Goal: Information Seeking & Learning: Find specific fact

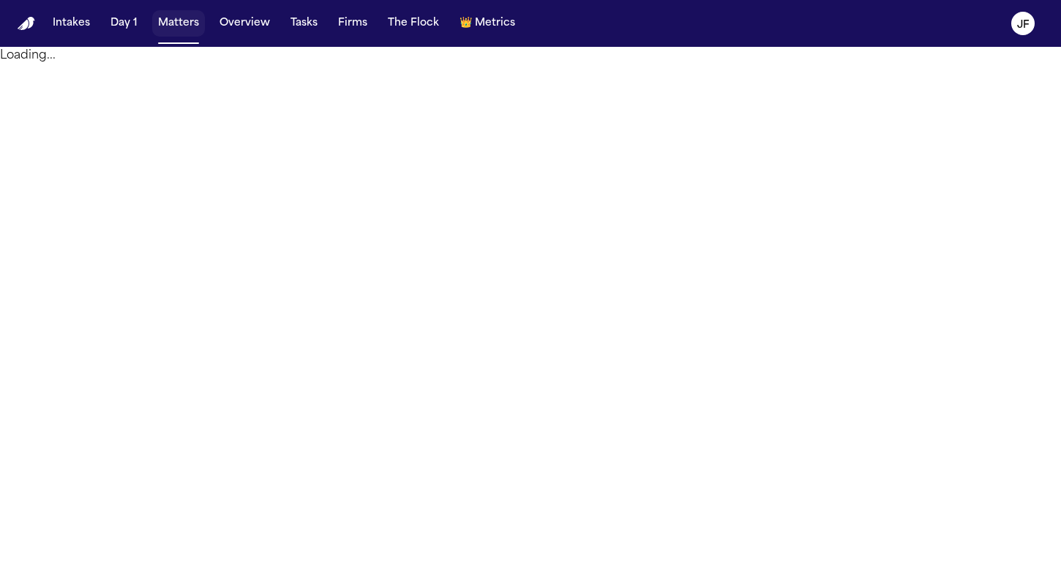
click at [182, 23] on button "Matters" at bounding box center [178, 23] width 53 height 26
click at [173, 29] on button "Matters" at bounding box center [178, 23] width 53 height 26
click at [181, 24] on button "Matters" at bounding box center [178, 23] width 53 height 26
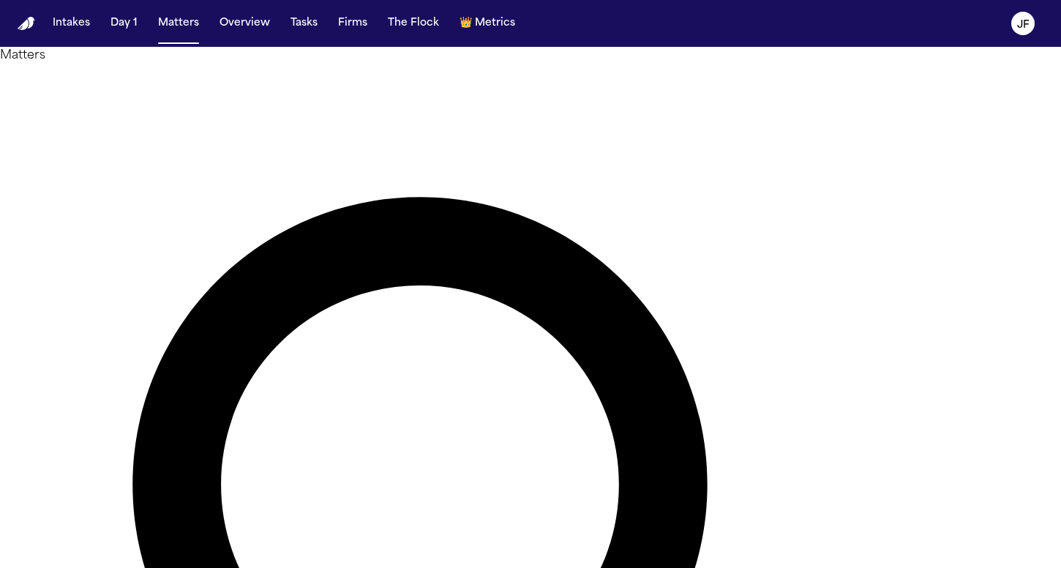
paste input "**********"
drag, startPoint x: 535, startPoint y: 80, endPoint x: 390, endPoint y: 79, distance: 144.9
type input "**********"
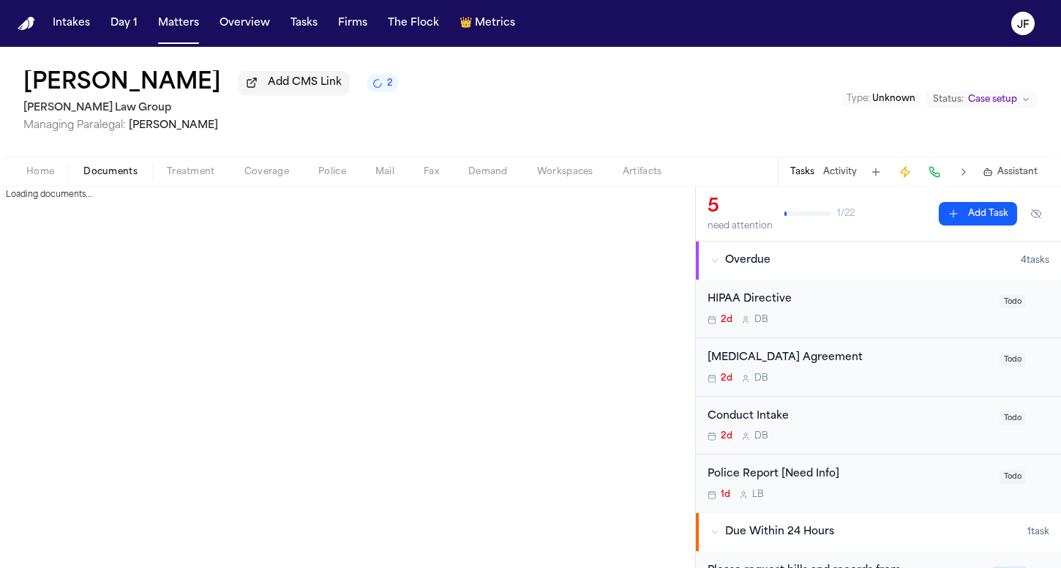
click at [112, 171] on span "Documents" at bounding box center [110, 172] width 54 height 12
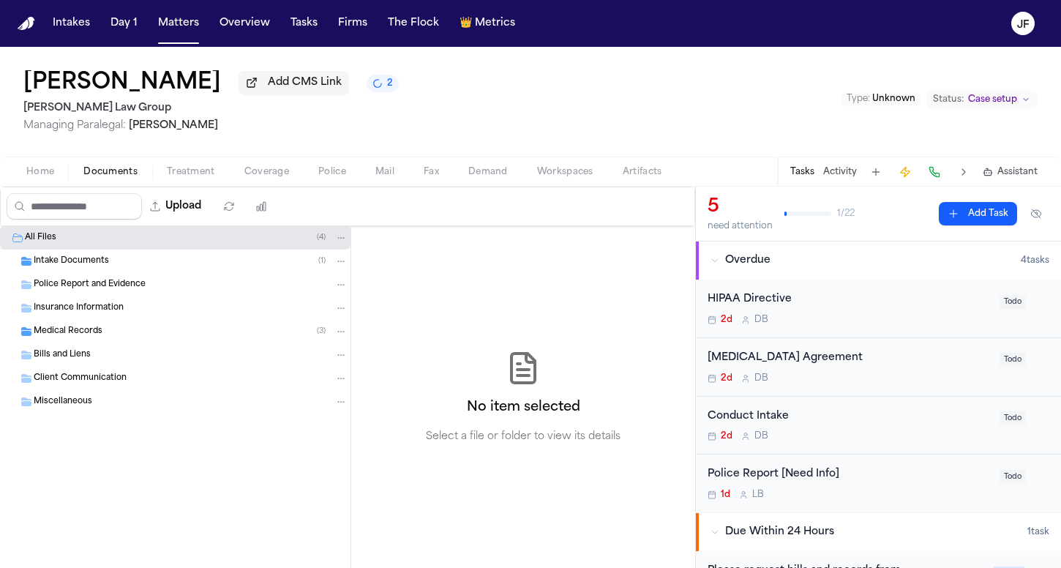
click at [78, 332] on span "Medical Records" at bounding box center [68, 332] width 69 height 12
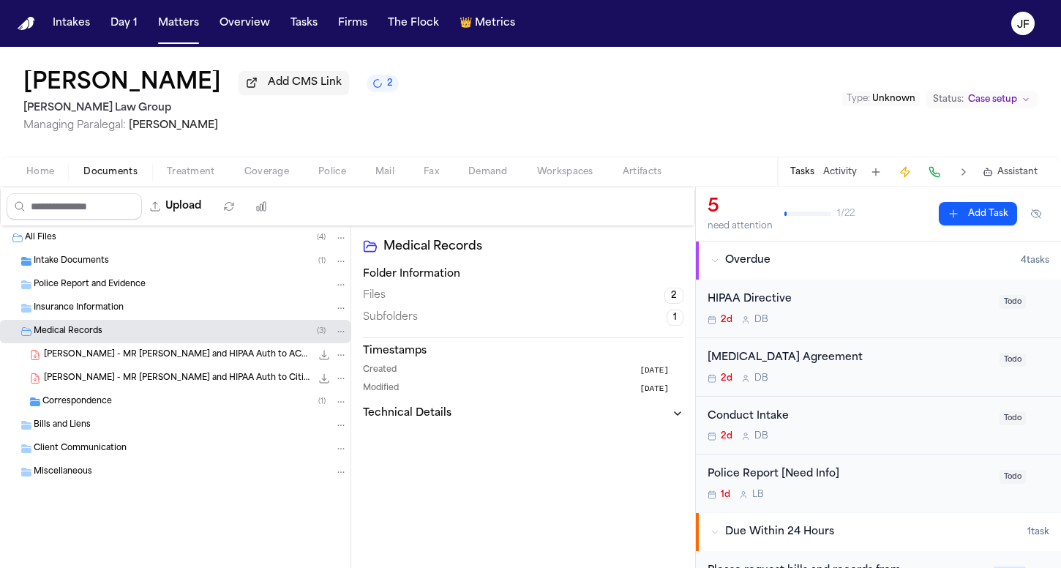
click at [80, 405] on span "Correspondence" at bounding box center [77, 402] width 70 height 12
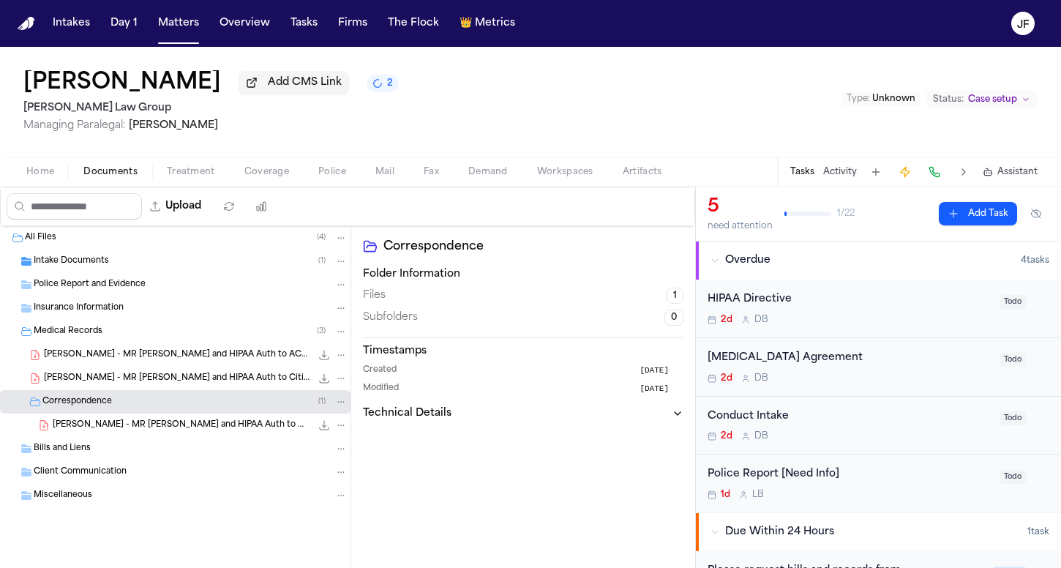
click at [98, 265] on span "Intake Documents" at bounding box center [71, 261] width 75 height 12
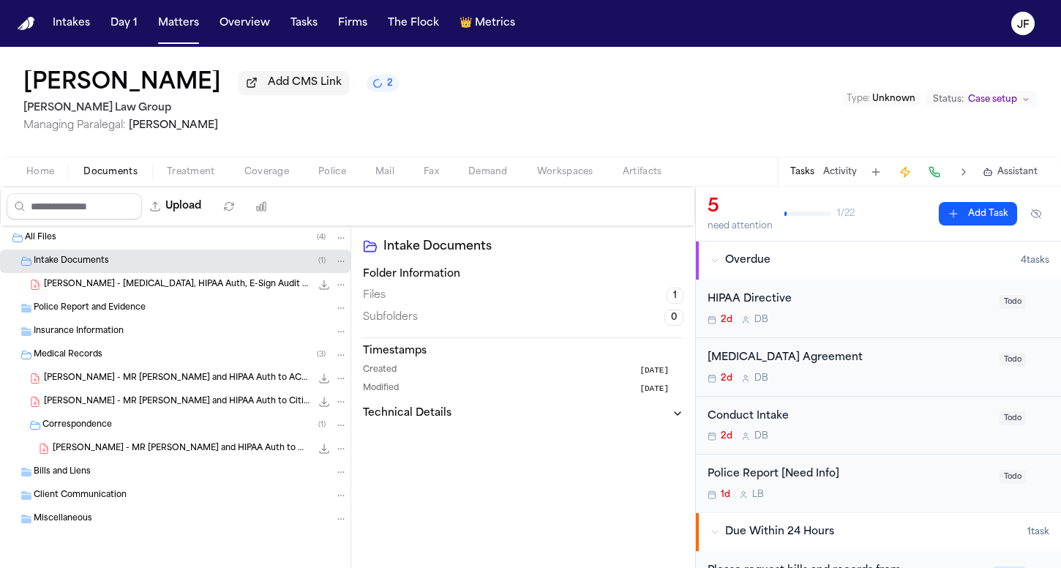
click at [99, 296] on div "[PERSON_NAME] - [MEDICAL_DATA], HIPAA Auth, E-Sign Audit - 2024 289.7 KB • PDF" at bounding box center [175, 284] width 351 height 23
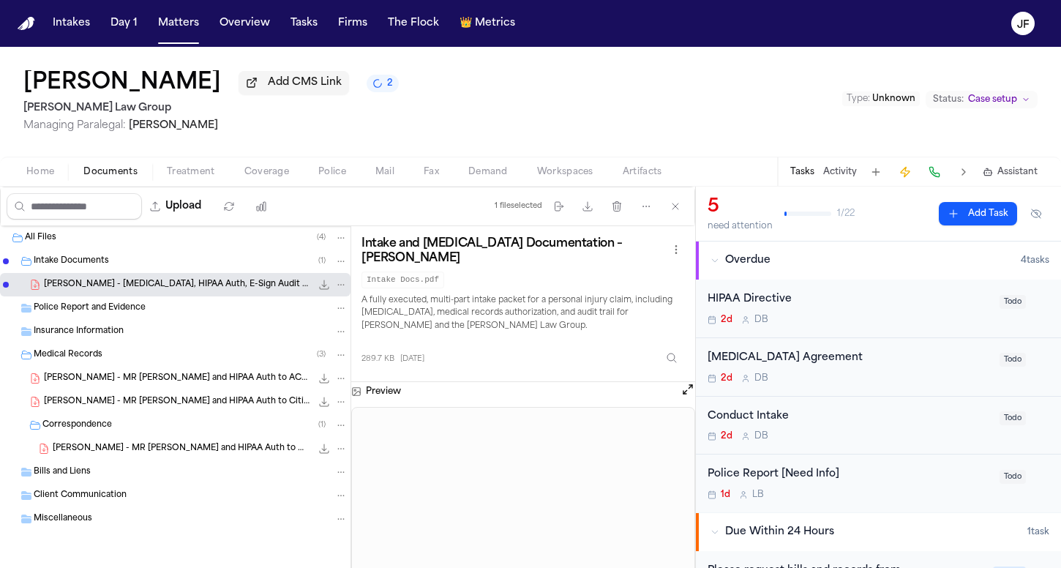
click at [234, 447] on span "[PERSON_NAME] - MR [PERSON_NAME] and HIPAA Auth to Western PA Neurological - [D…" at bounding box center [182, 449] width 258 height 12
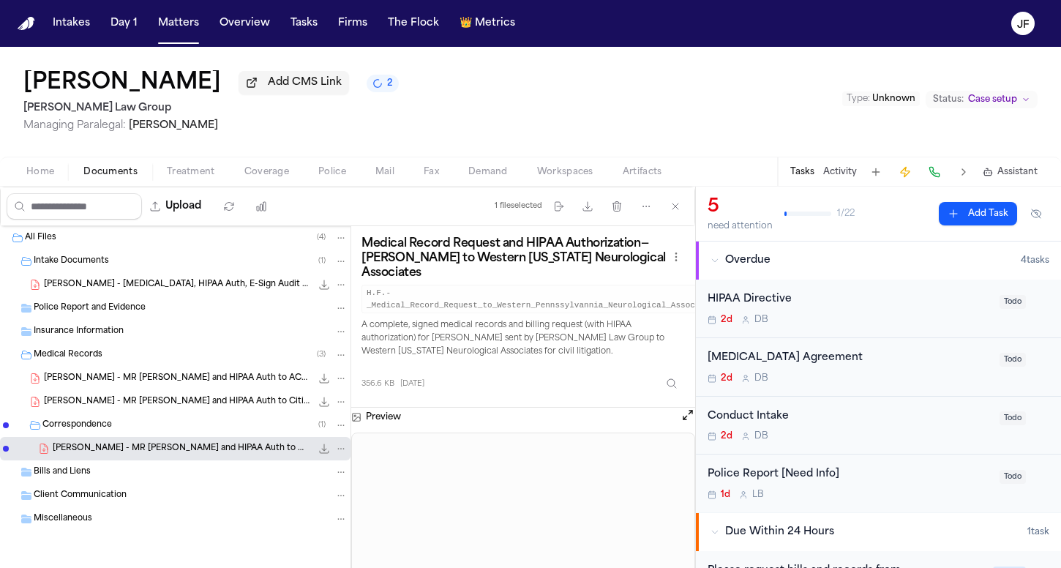
click at [236, 401] on span "[PERSON_NAME] - MR [PERSON_NAME] and HIPAA Auth to Citizens EMS - [DATE]" at bounding box center [177, 402] width 267 height 12
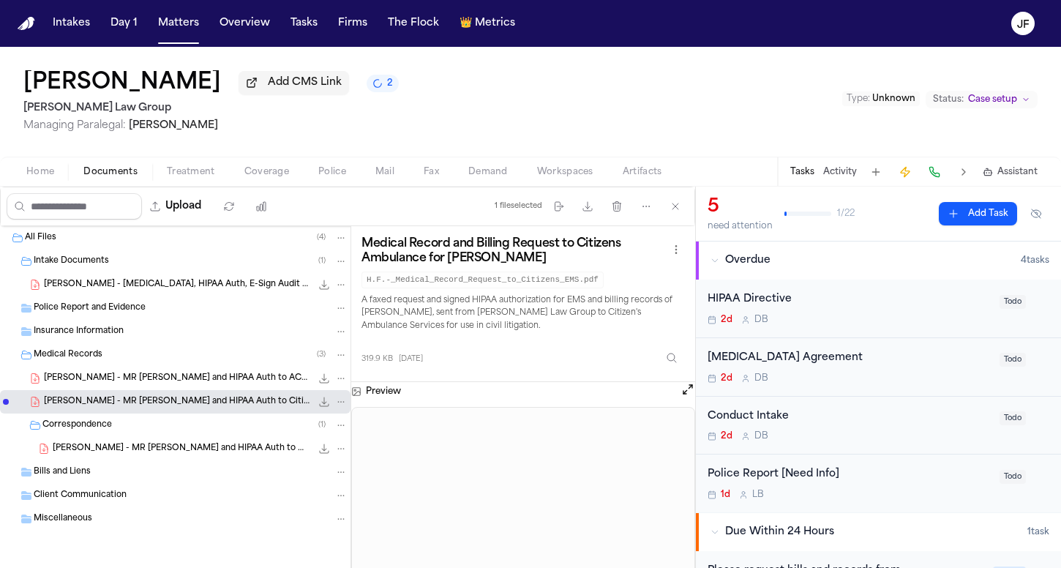
click at [243, 383] on span "[PERSON_NAME] - MR [PERSON_NAME] and HIPAA Auth to ACMH [GEOGRAPHIC_DATA] - [DA…" at bounding box center [177, 379] width 267 height 12
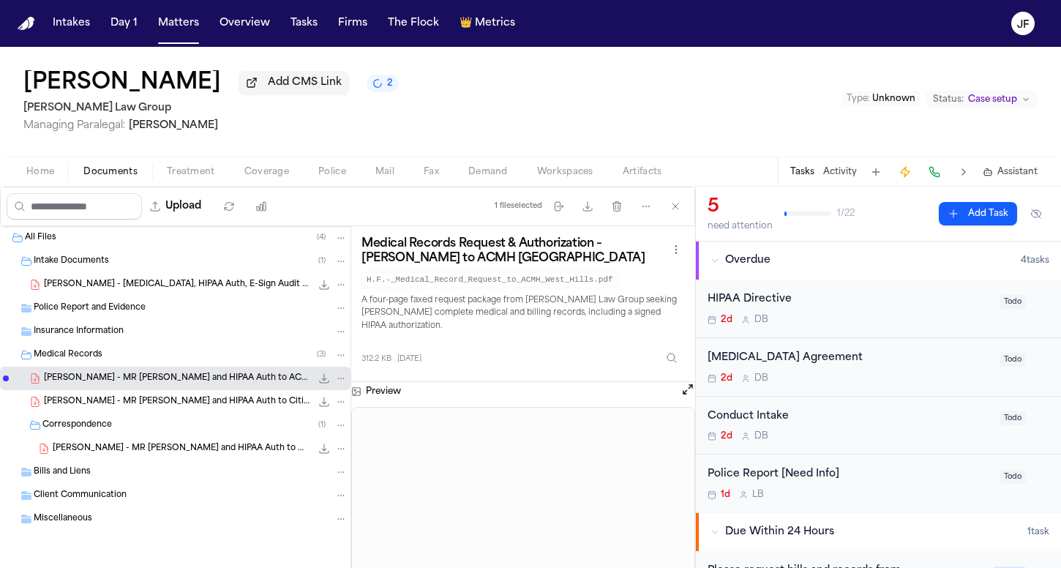
click at [840, 178] on button "Activity" at bounding box center [841, 172] width 34 height 12
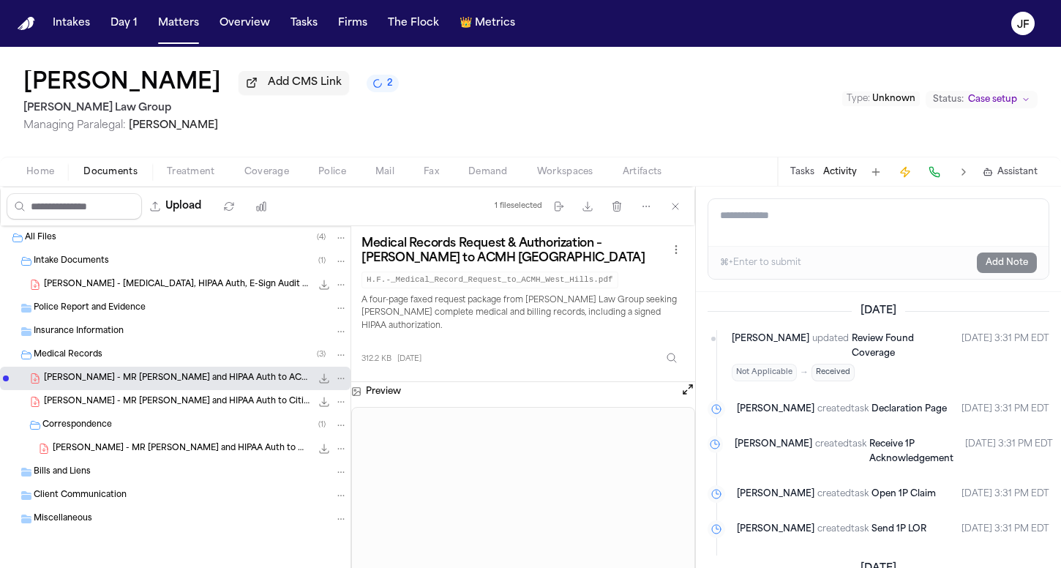
click at [146, 29] on div "Intakes Day 1 Matters Overview Tasks Firms The Flock 👑 Metrics" at bounding box center [284, 23] width 474 height 26
click at [170, 26] on button "Matters" at bounding box center [178, 23] width 53 height 26
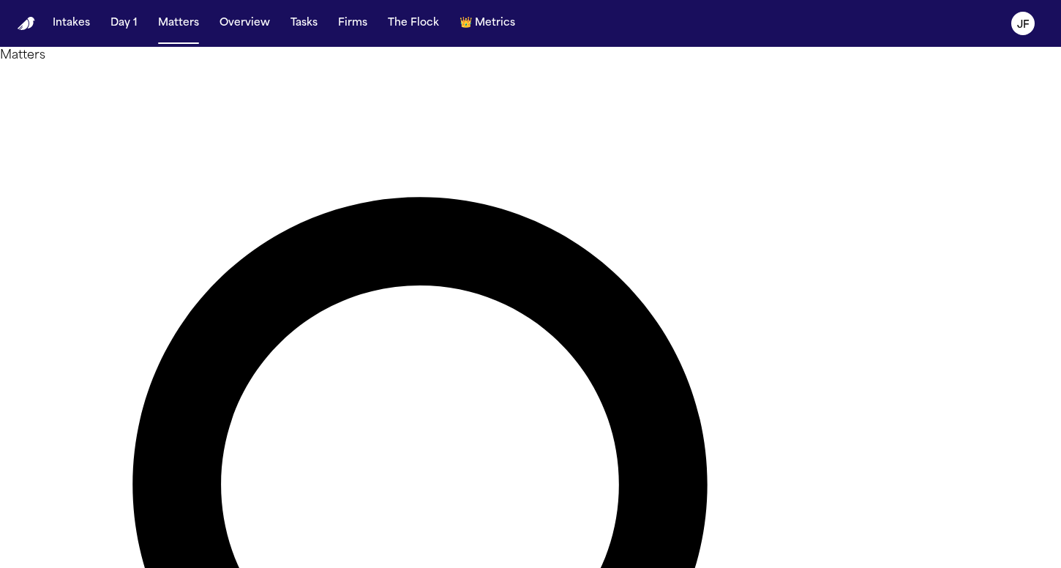
drag, startPoint x: 477, startPoint y: 89, endPoint x: 428, endPoint y: 89, distance: 49.0
type input "*********"
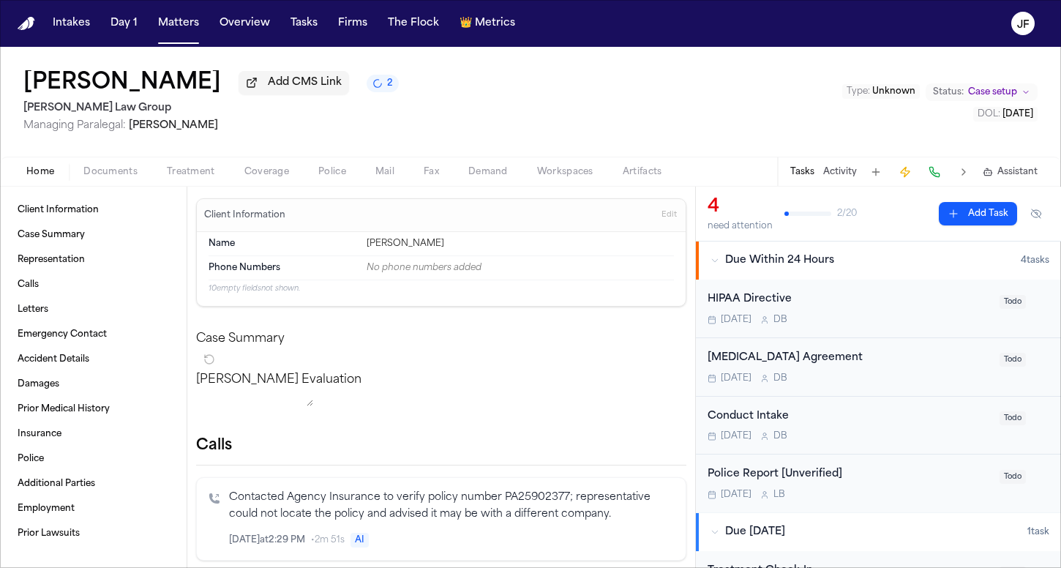
click at [108, 181] on span "button" at bounding box center [111, 179] width 72 height 1
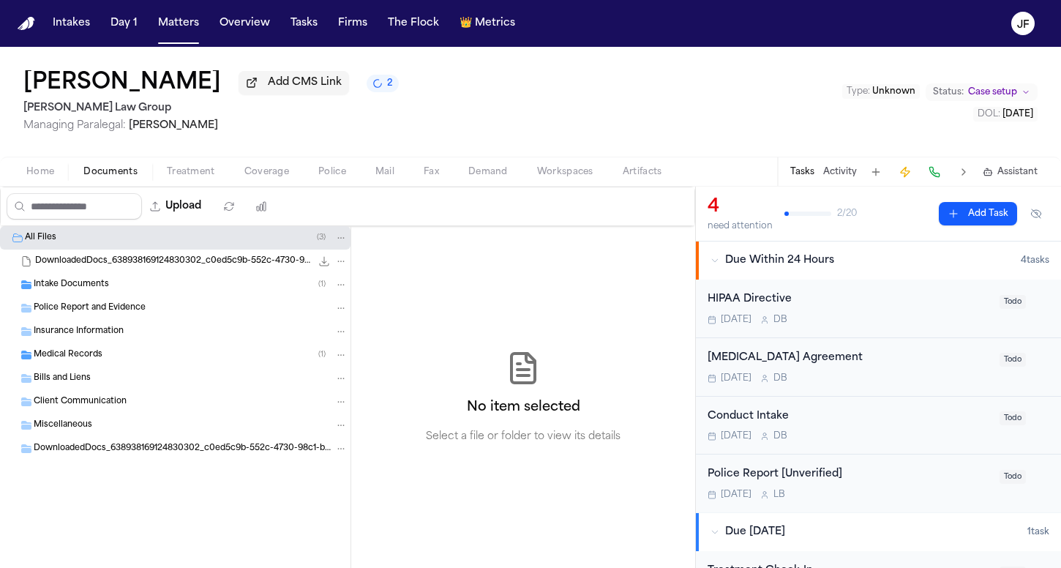
click at [78, 367] on div "Medical Records ( 1 )" at bounding box center [175, 354] width 351 height 23
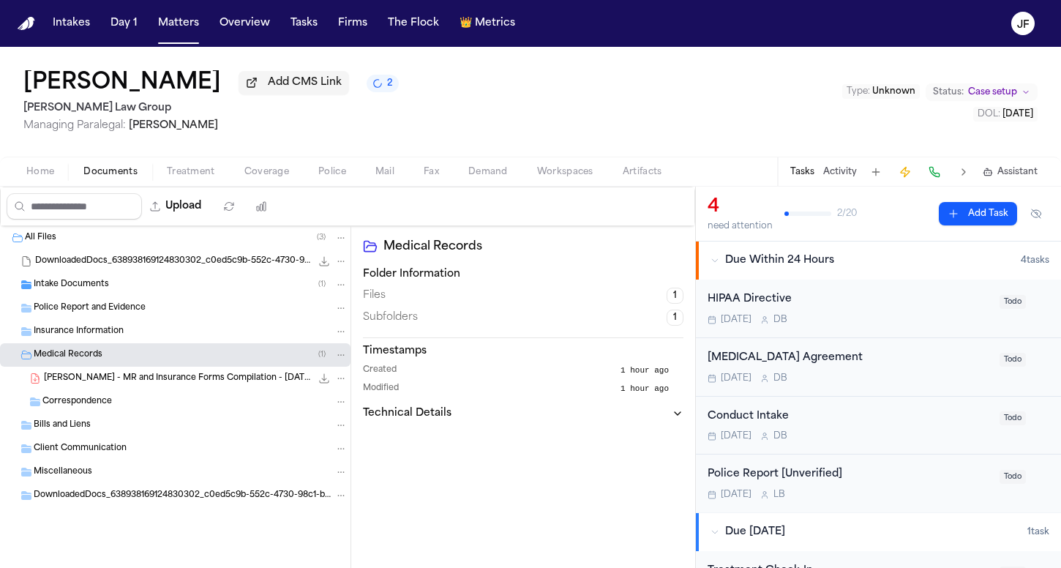
click at [87, 396] on div "Correspondence" at bounding box center [175, 401] width 351 height 23
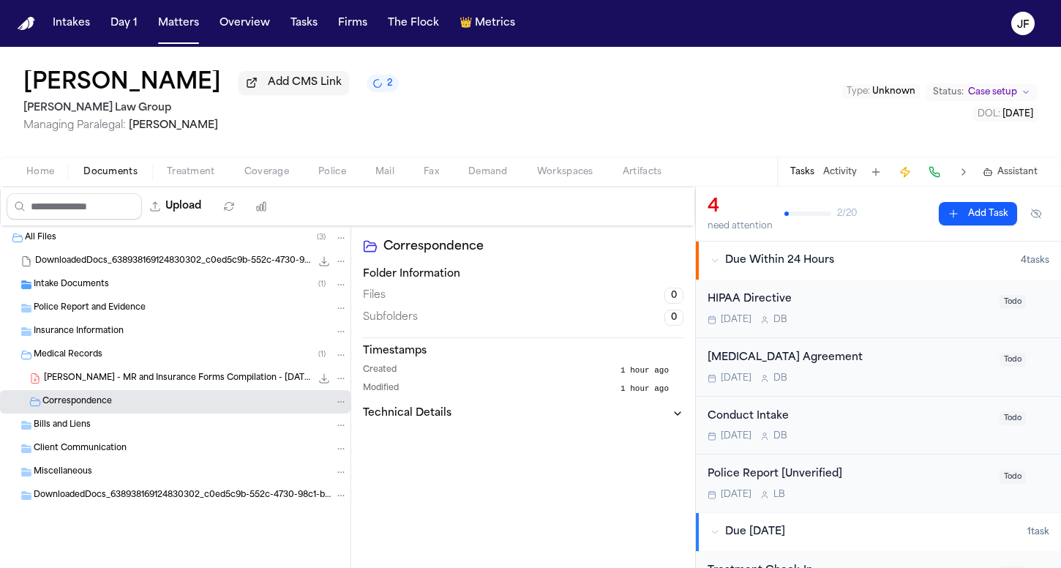
click at [103, 373] on div "[PERSON_NAME] - MR and Insurance Forms Compilation - [DATE] 860.1 KB • PDF" at bounding box center [175, 378] width 351 height 23
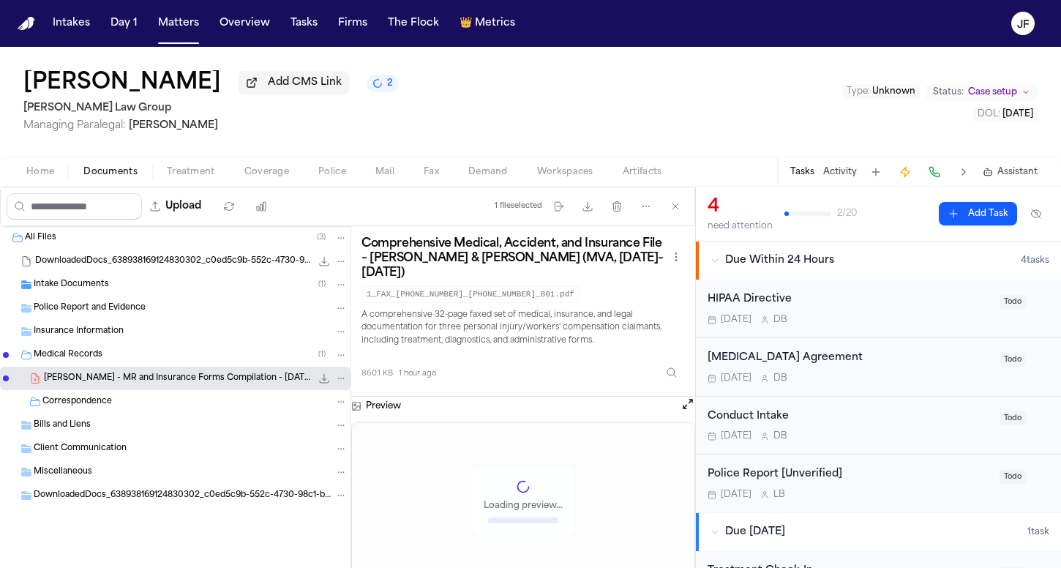
click at [92, 290] on span "Intake Documents" at bounding box center [71, 285] width 75 height 12
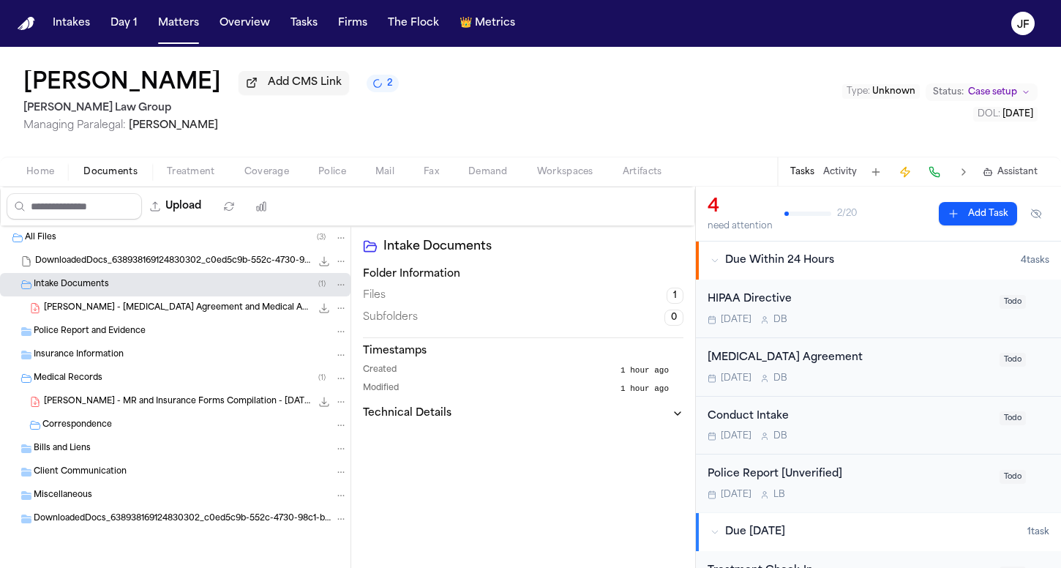
click at [197, 515] on div "DownloadedDocs_638938169124830302_c0ed5c9b-552c-4730-98c1-b35300f7a087 (unzippe…" at bounding box center [175, 518] width 351 height 23
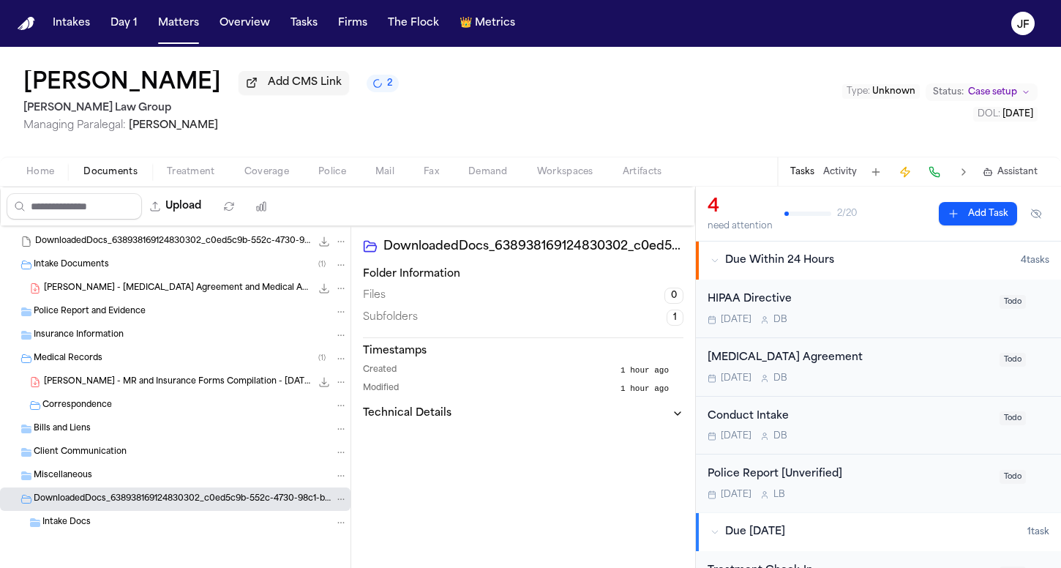
scroll to position [23, 0]
click at [226, 276] on div "Intake Documents ( 1 )" at bounding box center [175, 264] width 351 height 23
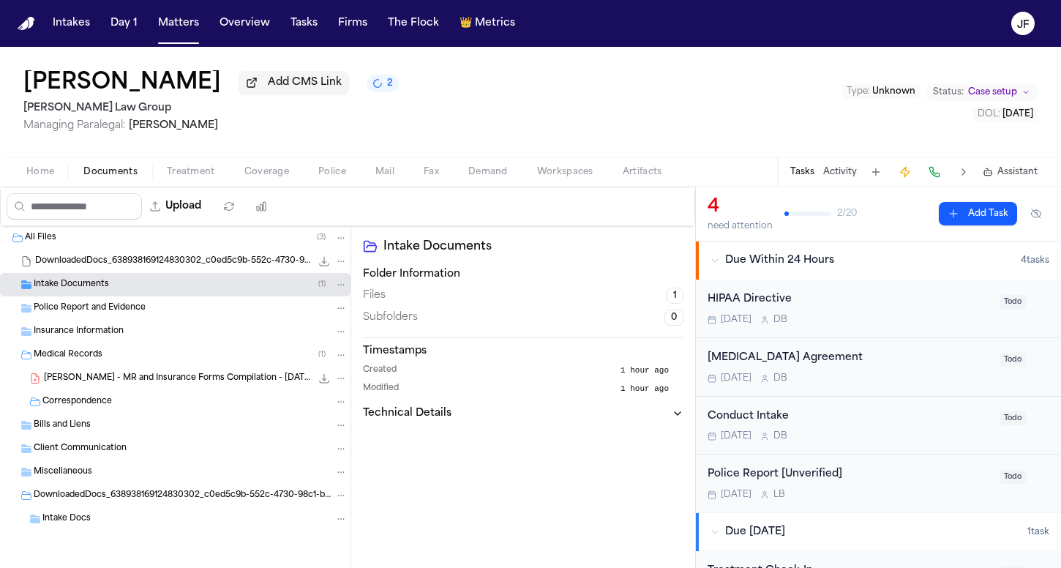
click at [216, 282] on div "Intake Documents ( 1 )" at bounding box center [191, 284] width 314 height 13
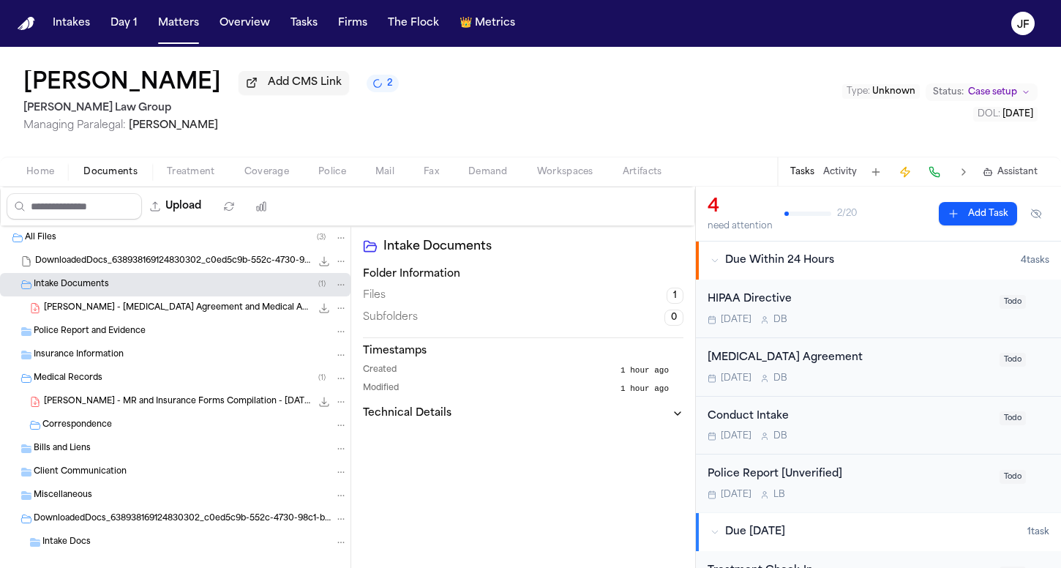
click at [216, 310] on span "[PERSON_NAME] - [MEDICAL_DATA] Agreement and Medical Authorizations - 2024" at bounding box center [177, 308] width 267 height 12
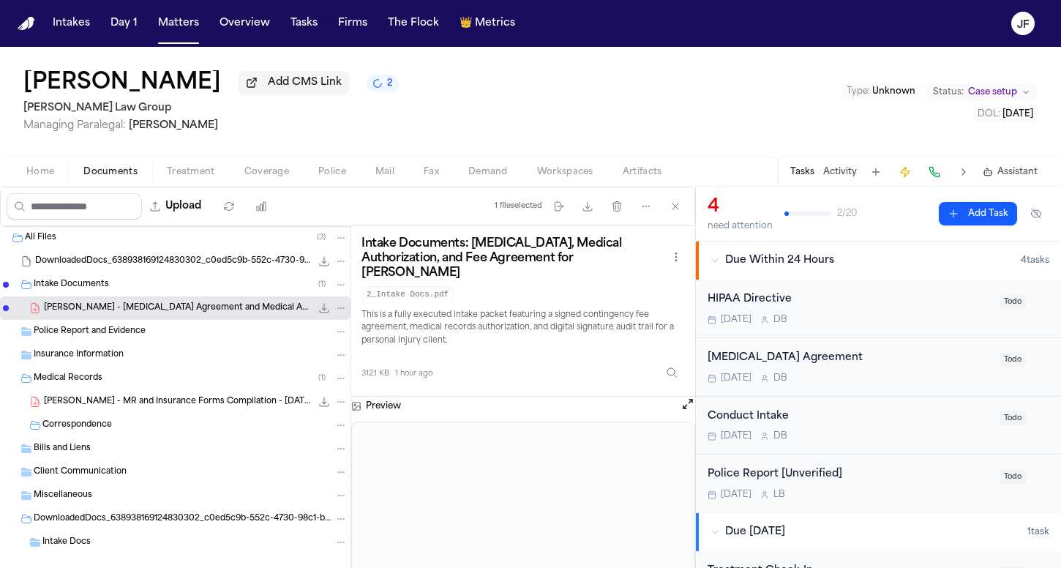
click at [832, 173] on button "Activity" at bounding box center [841, 172] width 34 height 12
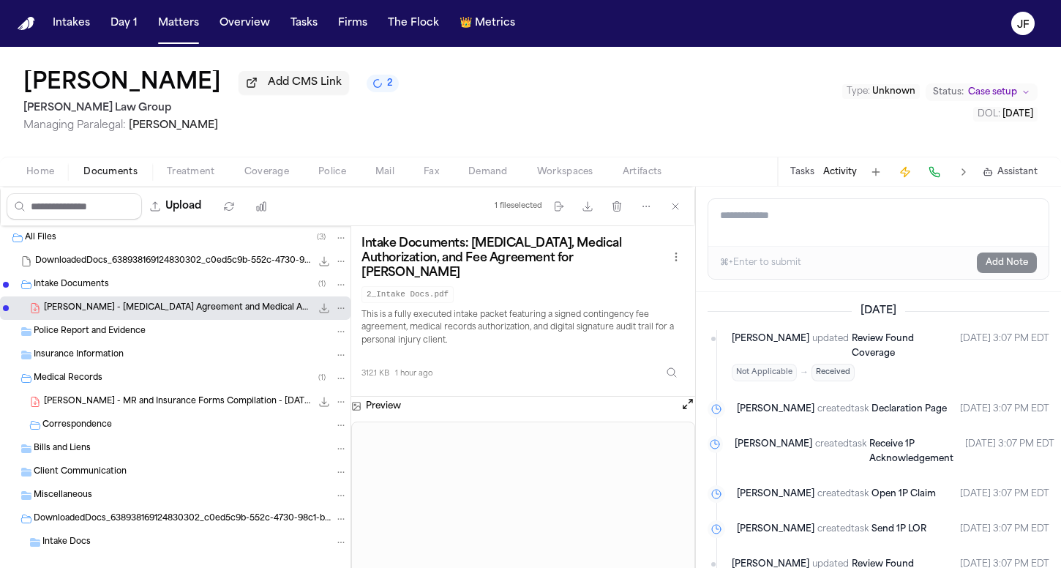
click at [336, 90] on span "Add CMS Link" at bounding box center [305, 82] width 74 height 15
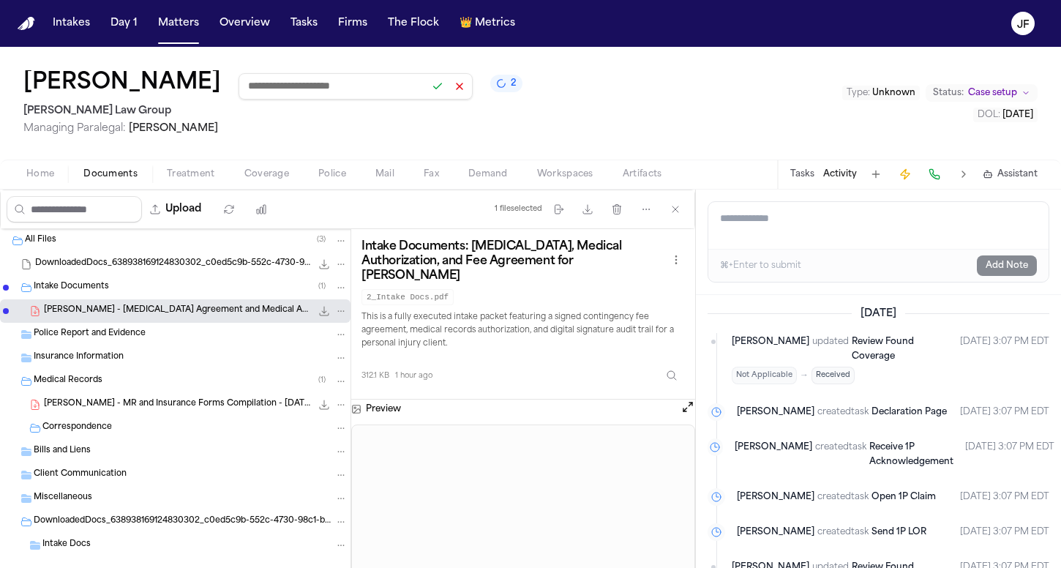
click at [613, 111] on div "[PERSON_NAME] 2 [PERSON_NAME] Law Group Managing Paralegal: [PERSON_NAME] Type …" at bounding box center [530, 103] width 1061 height 113
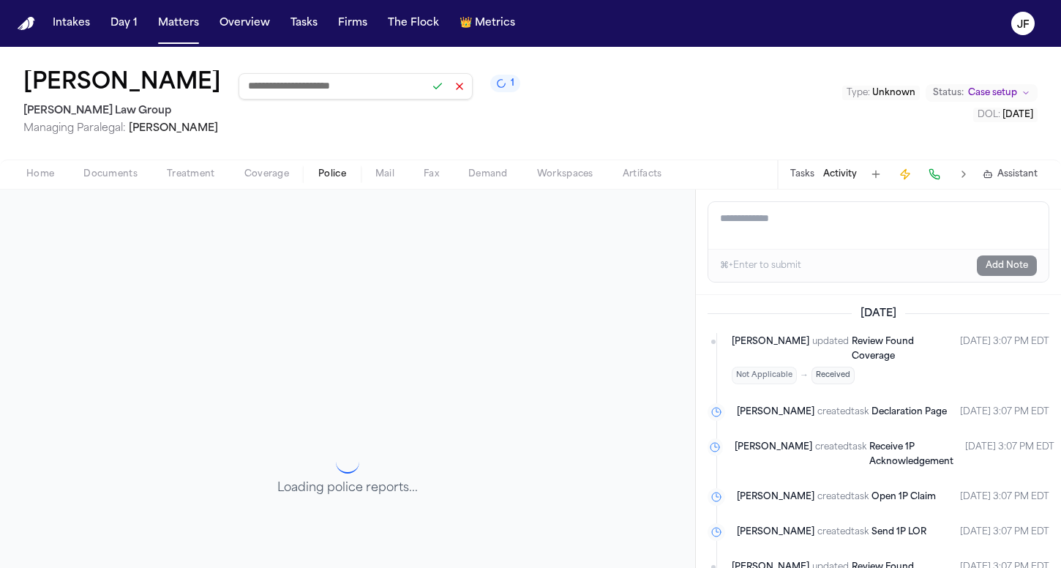
click at [333, 180] on span "Police" at bounding box center [332, 174] width 28 height 12
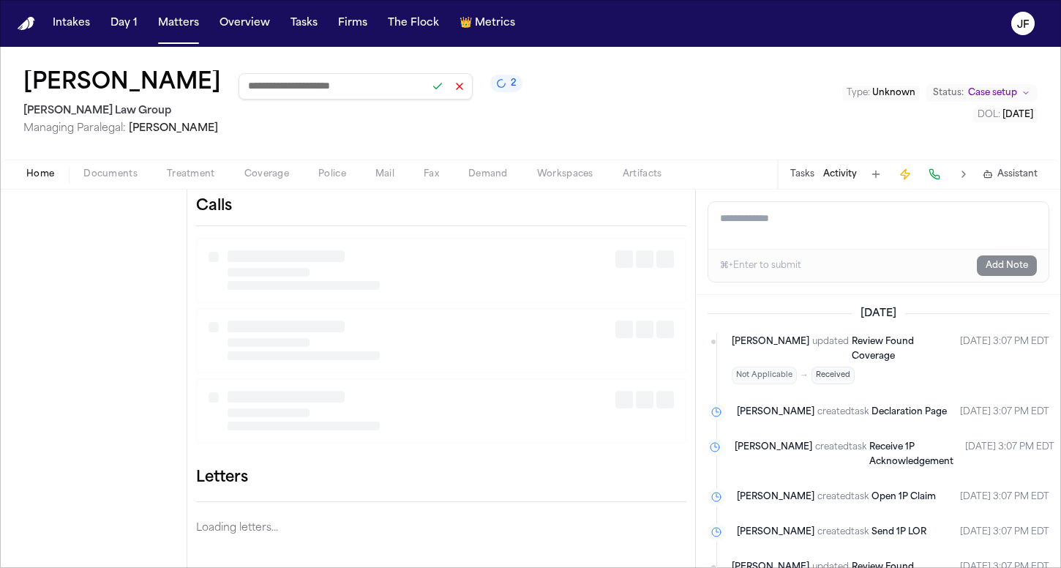
click at [42, 175] on span "Home" at bounding box center [40, 174] width 28 height 12
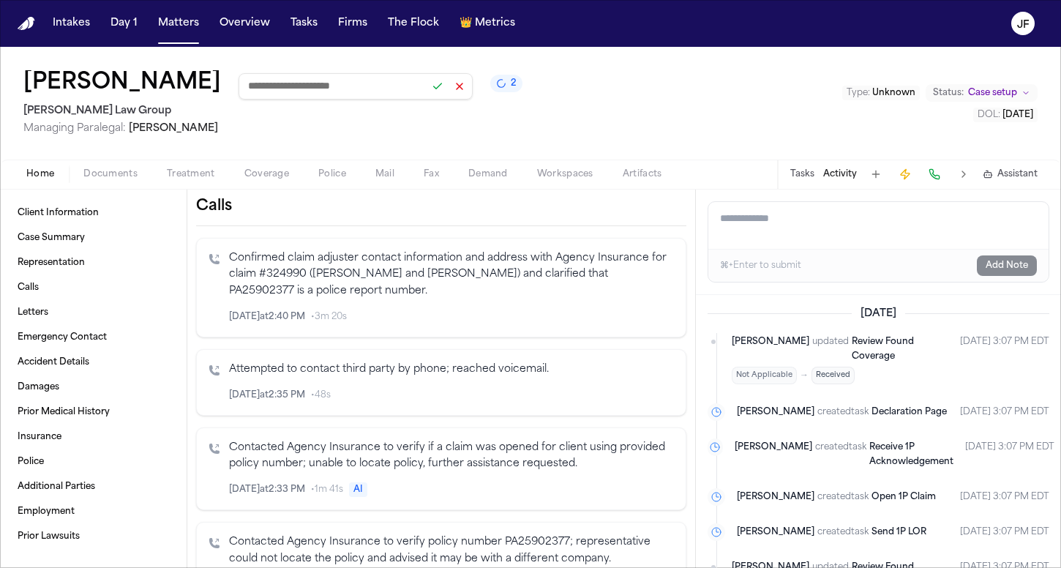
click at [272, 177] on span "Coverage" at bounding box center [267, 174] width 45 height 12
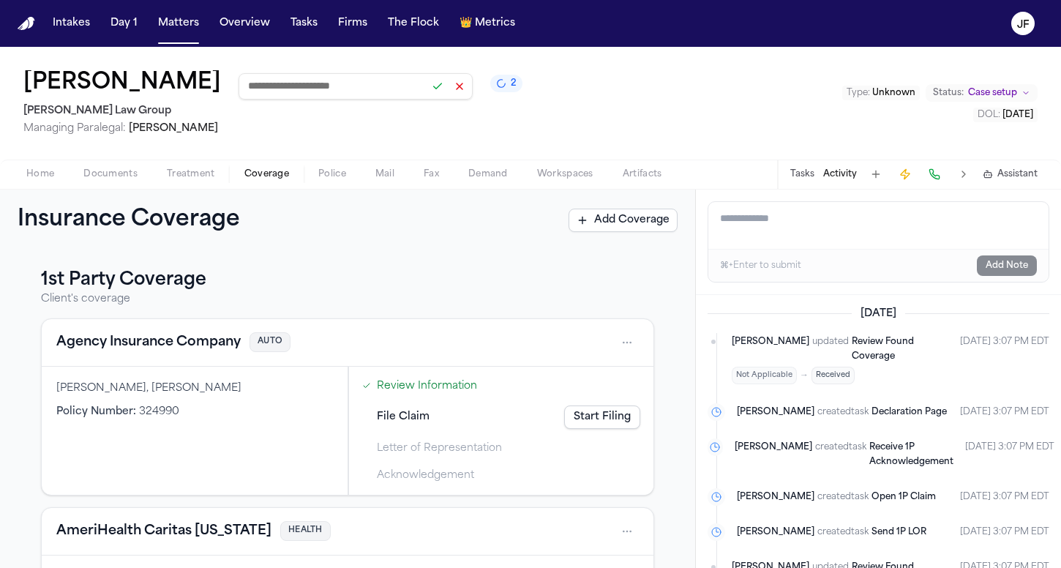
click at [120, 349] on button "Agency Insurance Company" at bounding box center [148, 342] width 184 height 20
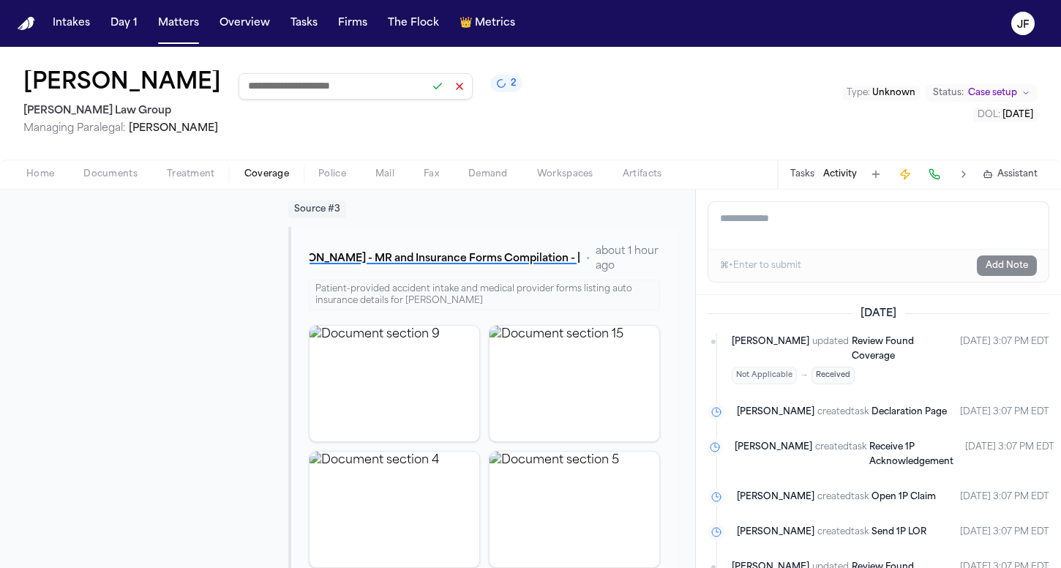
scroll to position [1228, 0]
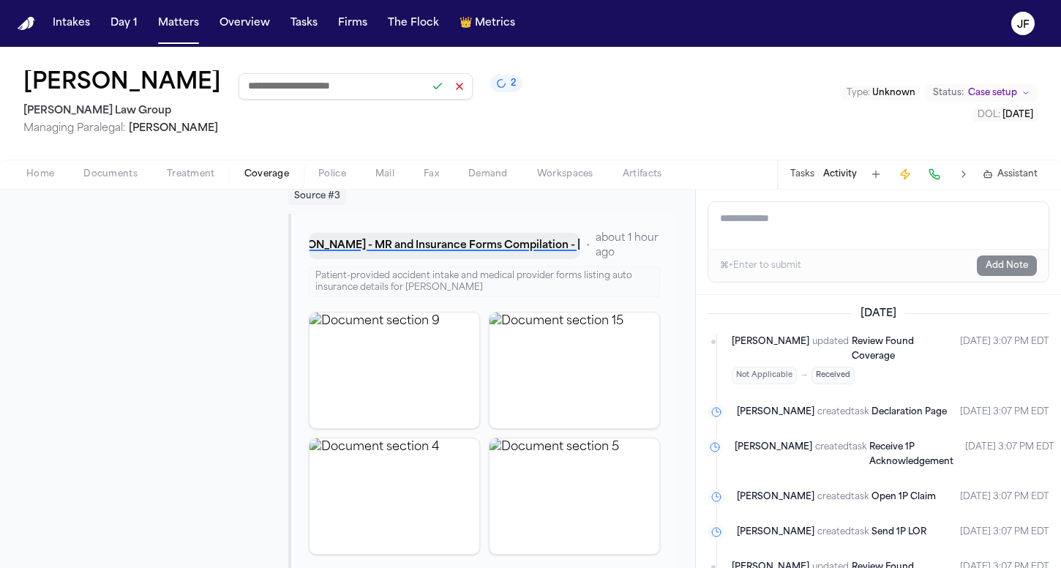
click at [436, 239] on button "[PERSON_NAME] - MR and Insurance Forms Compilation - [DATE]" at bounding box center [445, 246] width 272 height 26
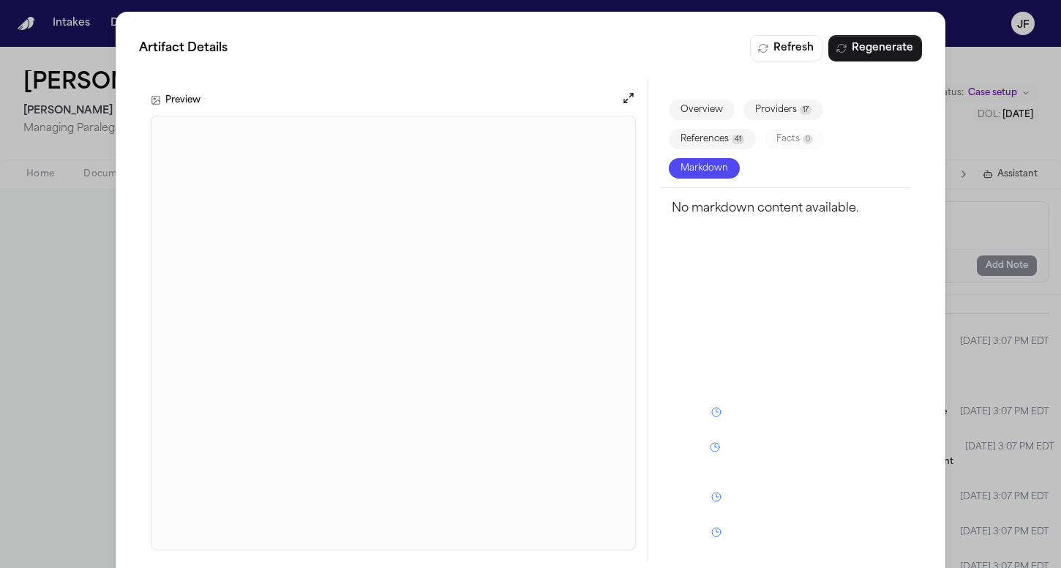
click at [81, 379] on div "Artifact Details Refresh Regenerate Preview Overview Providers 17 References 41…" at bounding box center [530, 298] width 1061 height 597
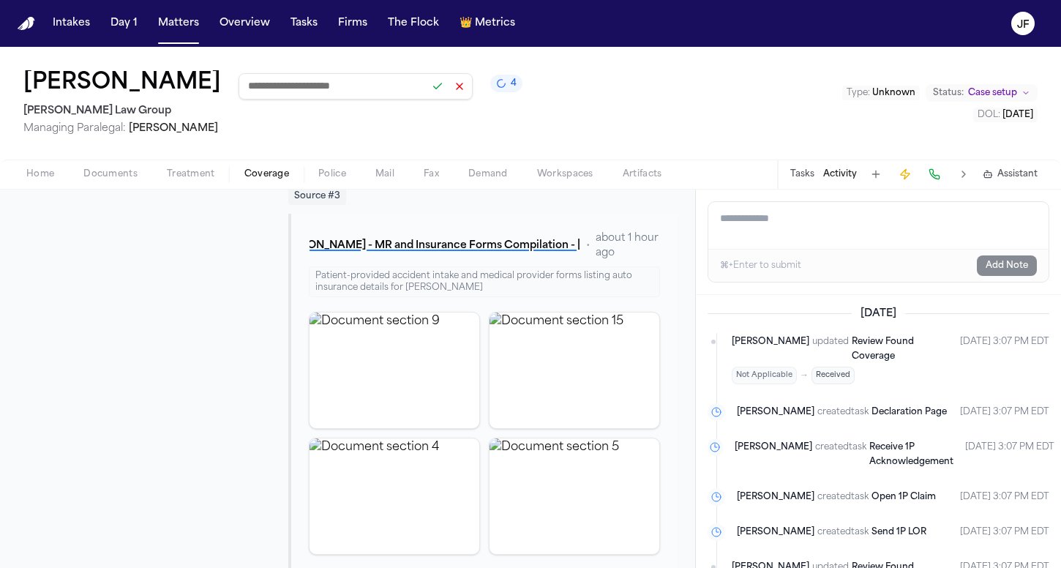
click at [53, 165] on div "Home Documents Treatment Coverage Police Mail Fax Demand Workspaces Artifacts T…" at bounding box center [530, 174] width 1061 height 29
click at [47, 177] on span "Home" at bounding box center [40, 174] width 28 height 12
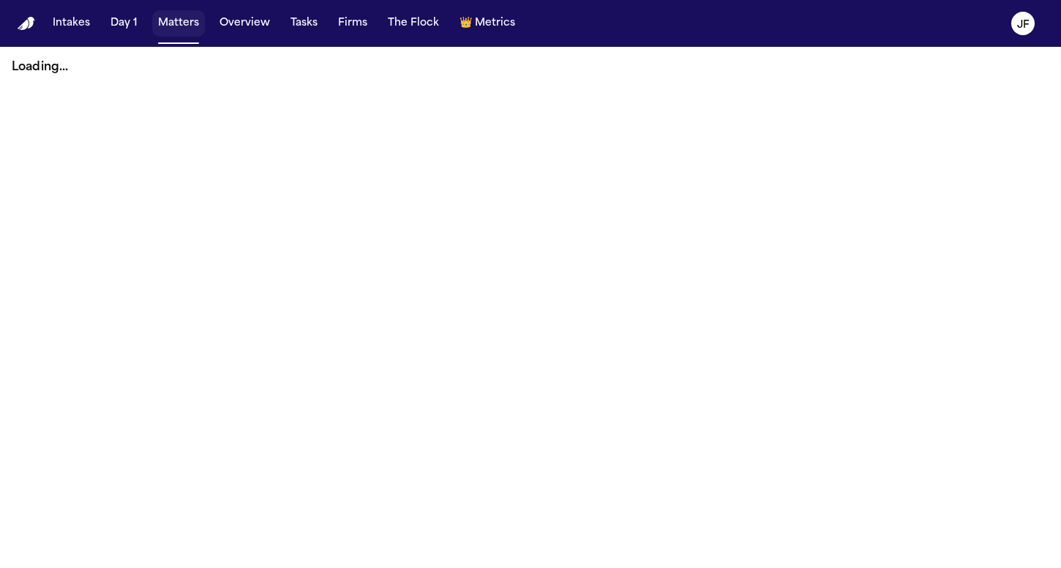
click at [174, 32] on button "Matters" at bounding box center [178, 23] width 53 height 26
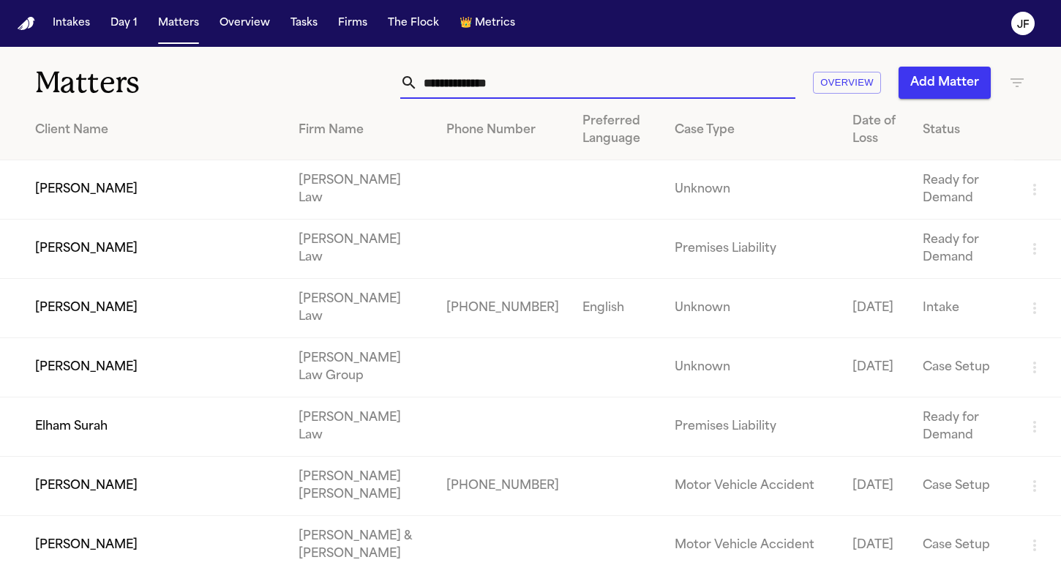
click at [547, 96] on input "text" at bounding box center [607, 83] width 378 height 32
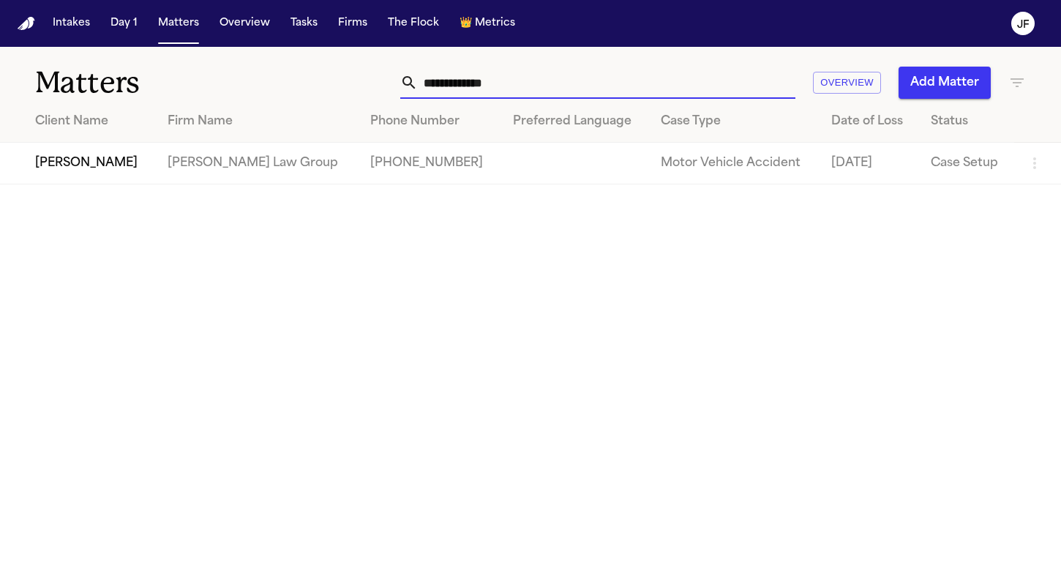
type input "**********"
click at [89, 168] on td "[PERSON_NAME]" at bounding box center [78, 164] width 156 height 42
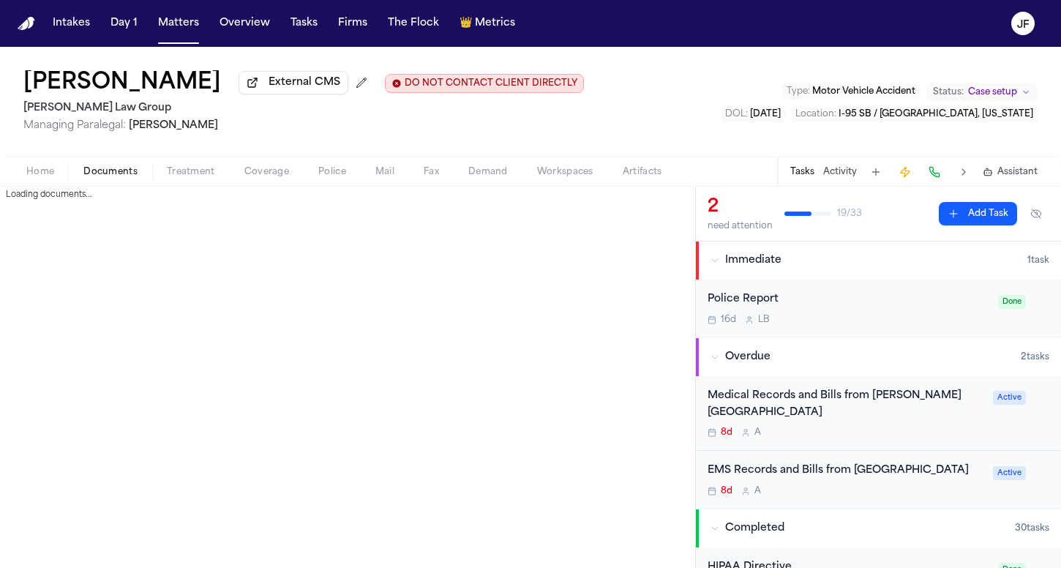
click at [107, 178] on span "Documents" at bounding box center [110, 172] width 54 height 12
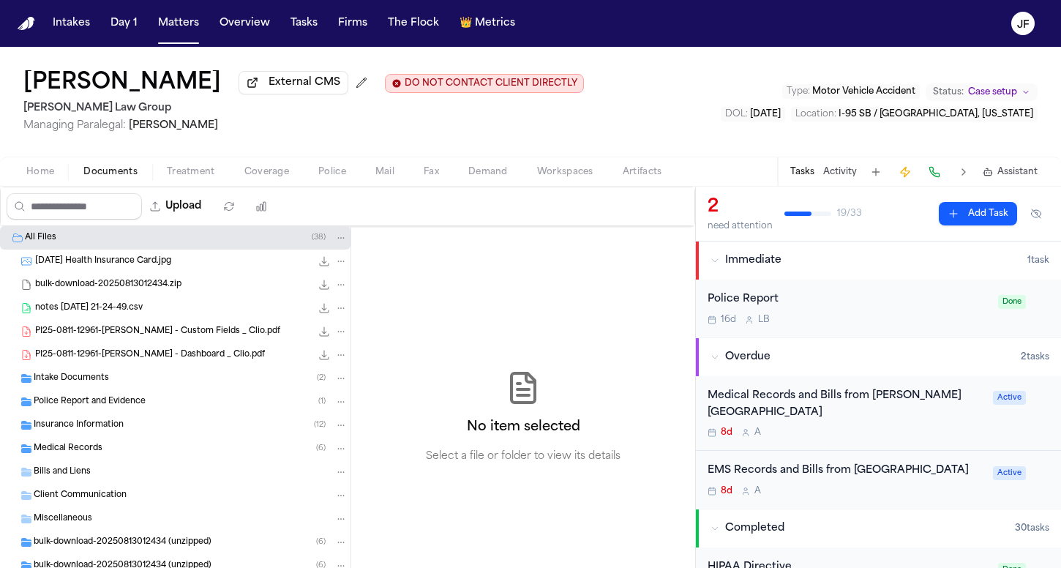
click at [86, 427] on span "Insurance Information" at bounding box center [79, 425] width 90 height 12
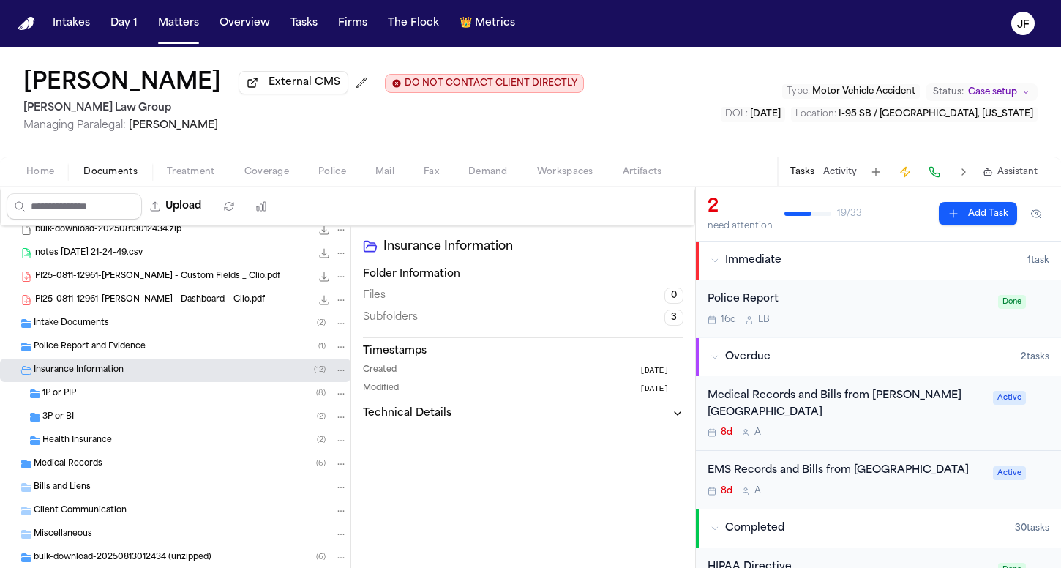
scroll to position [62, 0]
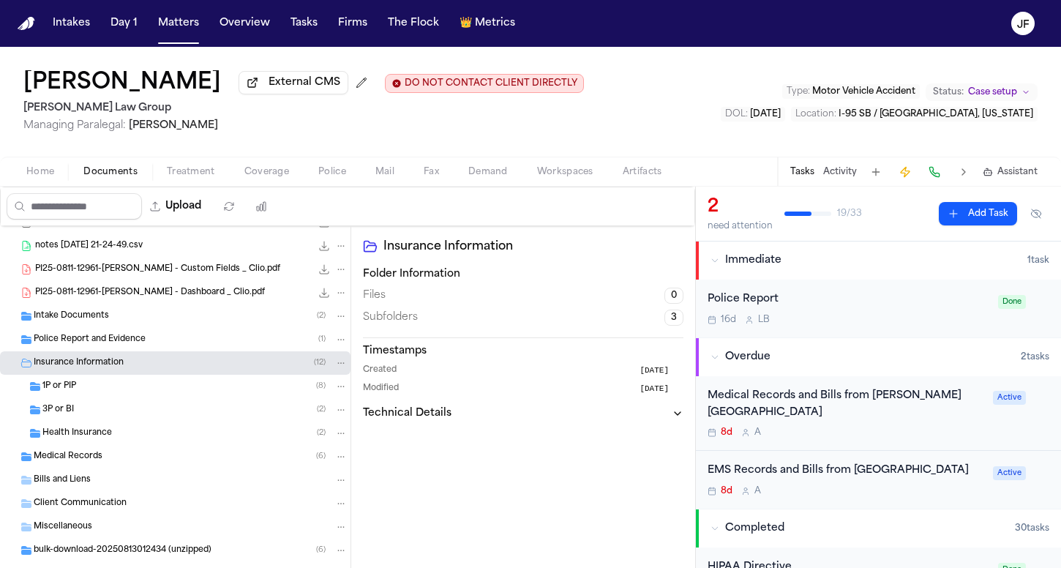
click at [100, 389] on div "1P or PIP ( 8 )" at bounding box center [194, 386] width 305 height 13
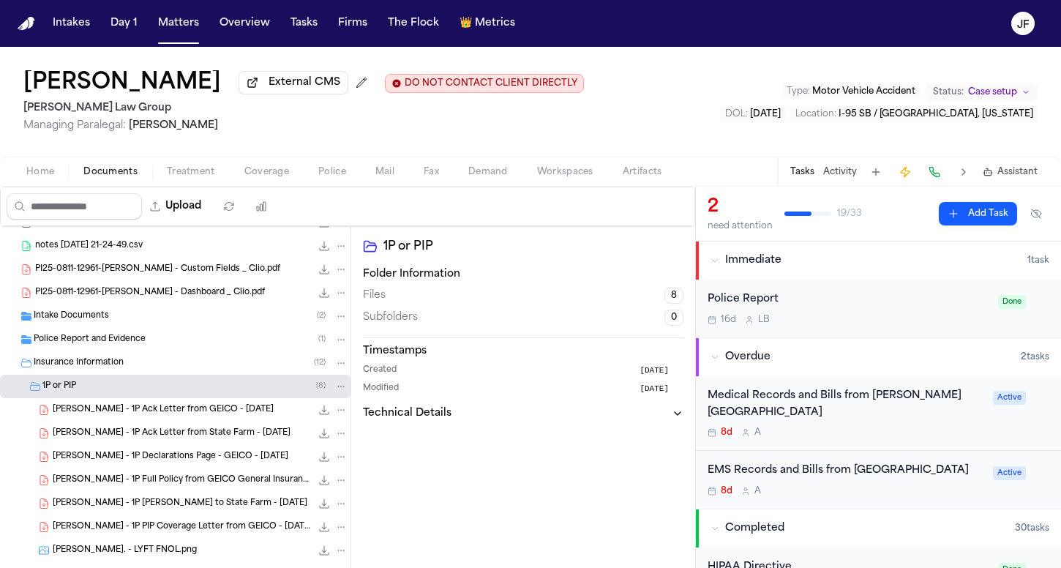
click at [112, 370] on span "Insurance Information" at bounding box center [79, 363] width 90 height 12
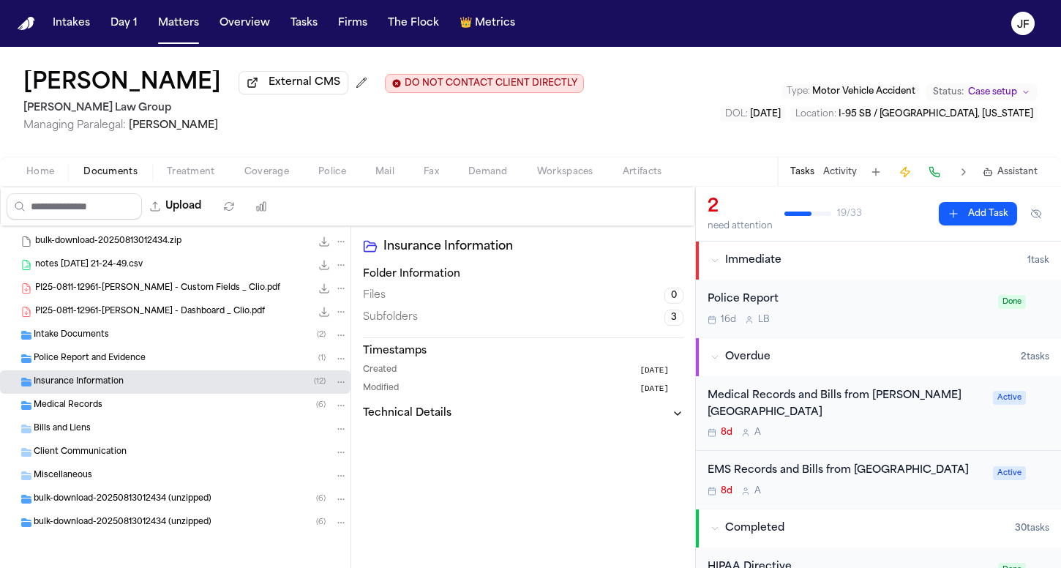
click at [111, 384] on span "Insurance Information" at bounding box center [79, 382] width 90 height 12
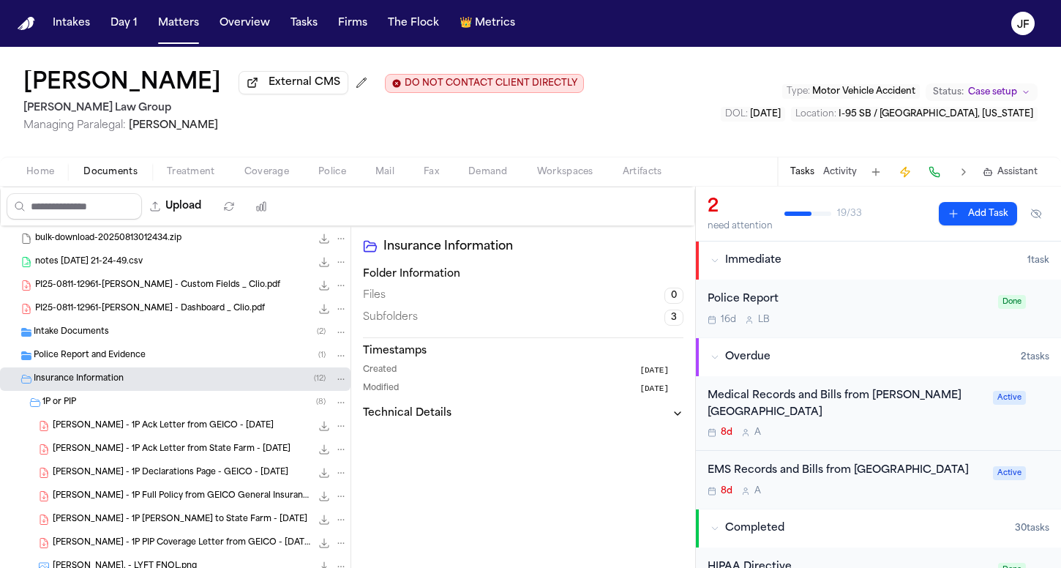
click at [105, 399] on div "1P or PIP ( 8 )" at bounding box center [194, 402] width 305 height 13
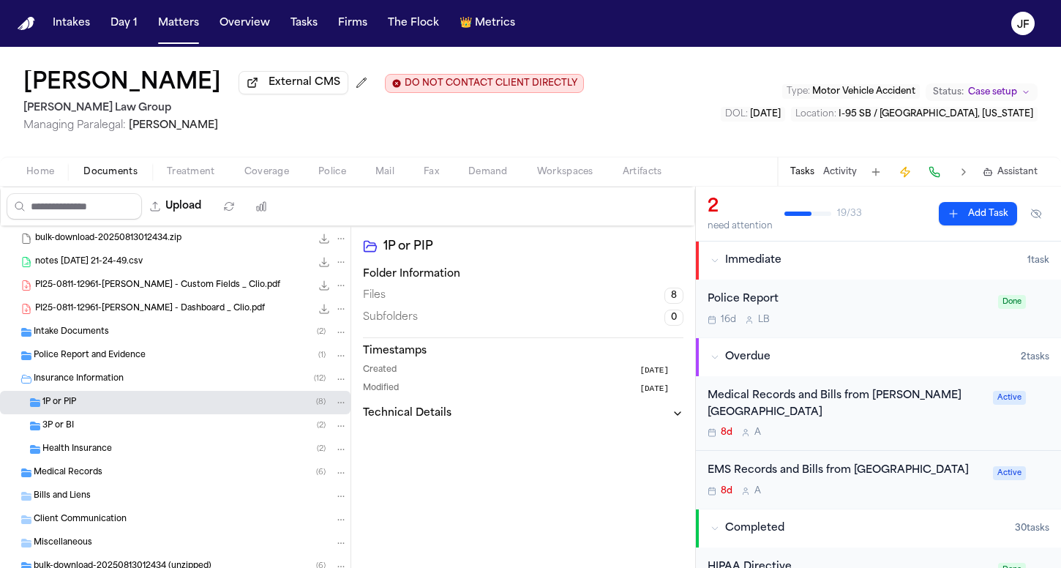
click at [93, 433] on div "3P or BI ( 2 )" at bounding box center [194, 425] width 305 height 13
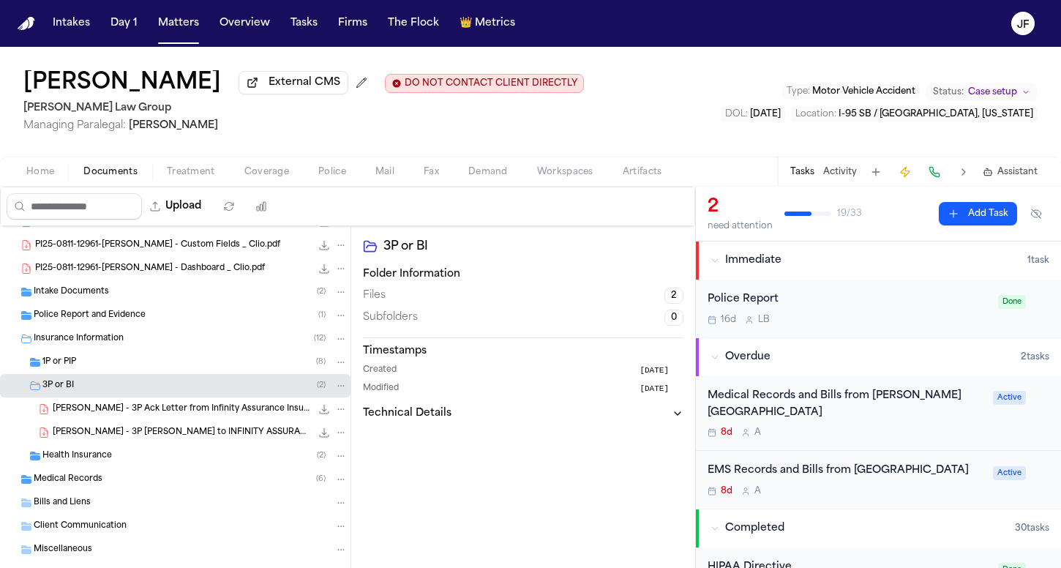
scroll to position [105, 0]
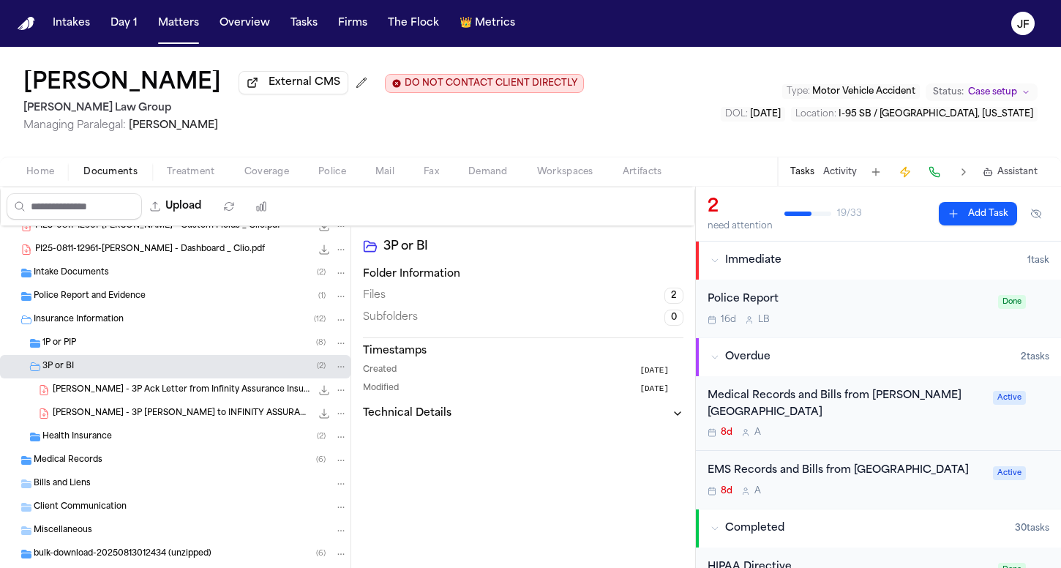
click at [138, 393] on span "A. Walker - 3P Ack Letter from Infinity Assurance Insurance Company (Kemper Aut…" at bounding box center [182, 390] width 258 height 12
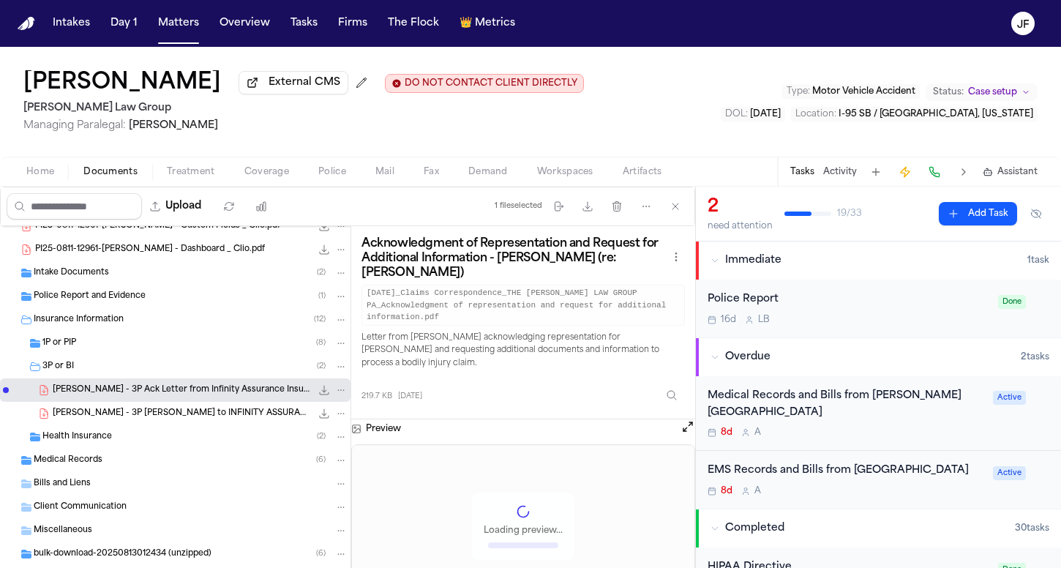
click at [318, 392] on icon "File: A. Walker - 3P Ack Letter from Infinity Assurance Insurance Company (Kemp…" at bounding box center [324, 390] width 12 height 12
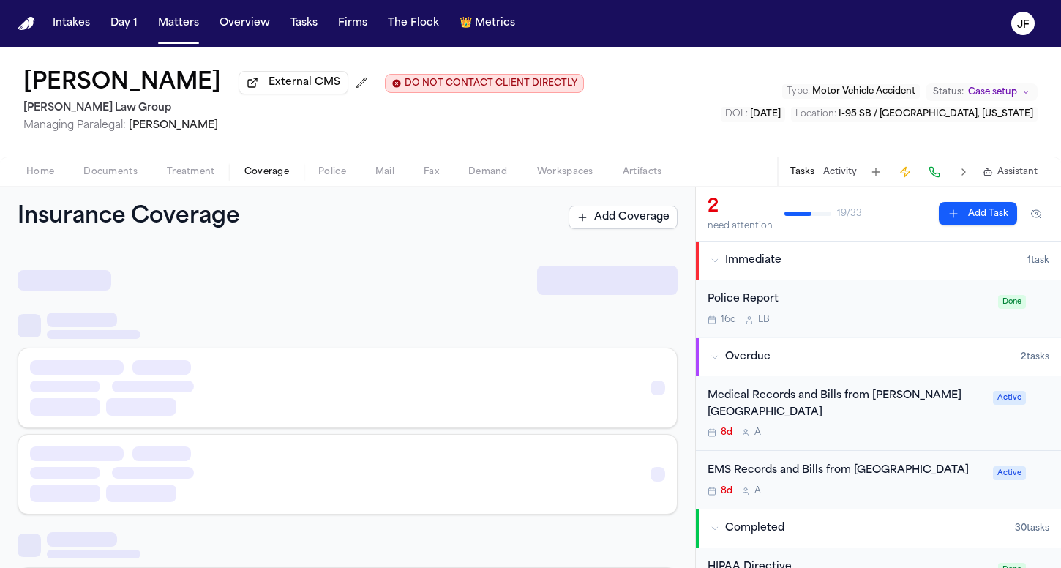
click at [261, 177] on span "Coverage" at bounding box center [267, 172] width 45 height 12
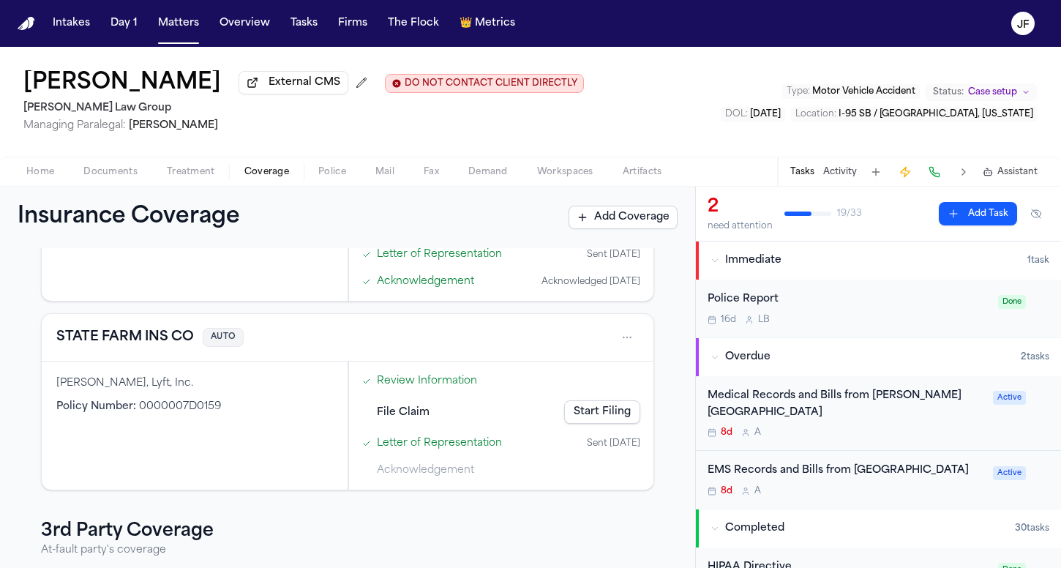
scroll to position [353, 0]
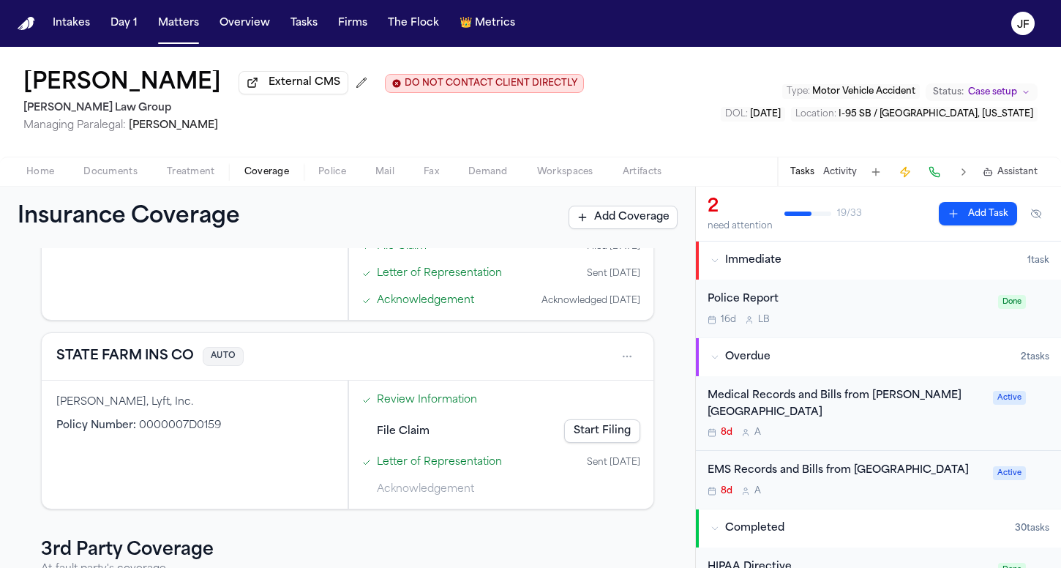
click at [154, 357] on button "STATE FARM INS CO" at bounding box center [125, 356] width 138 height 20
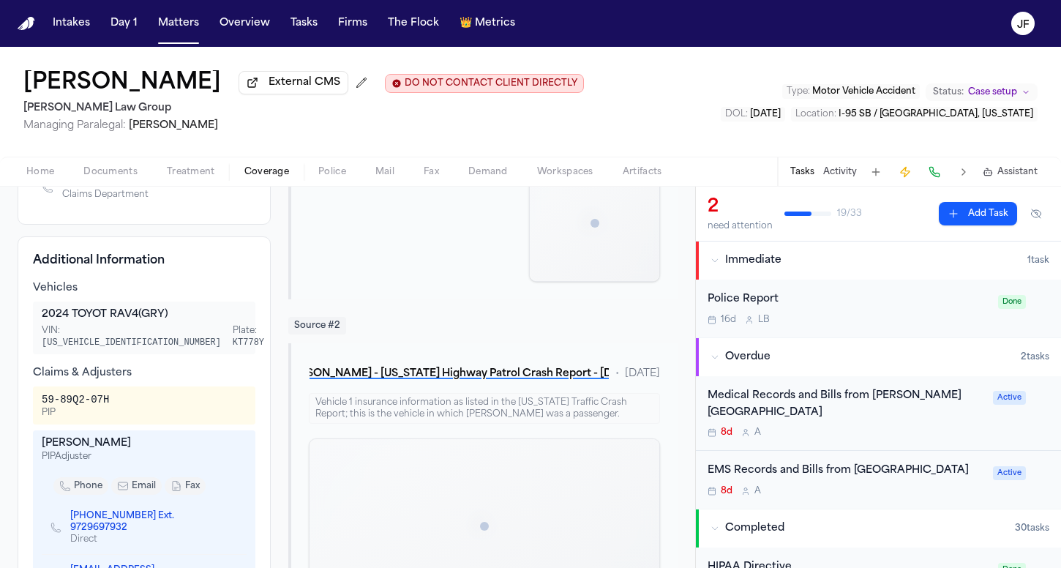
scroll to position [404, 0]
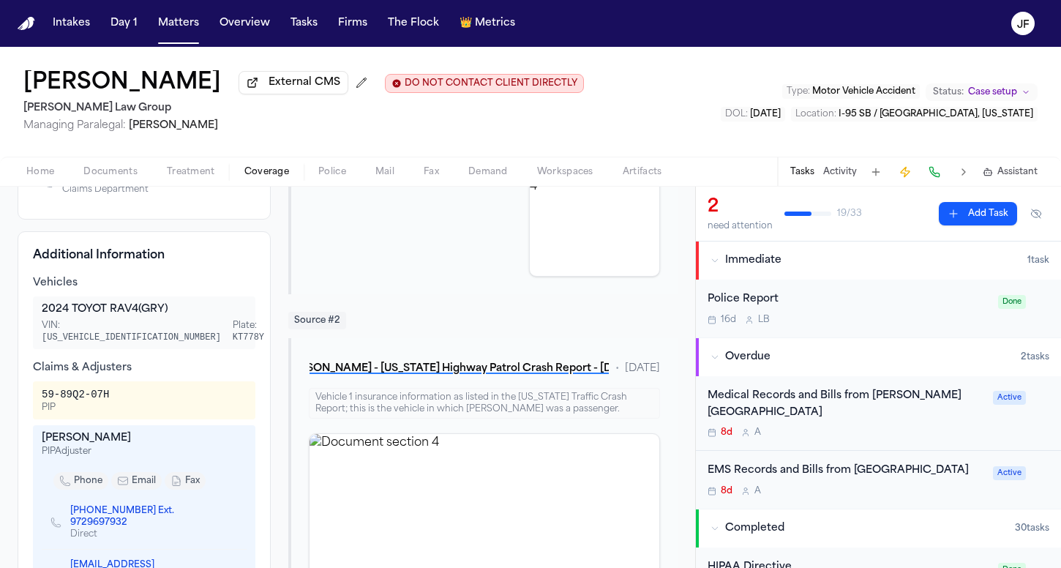
drag, startPoint x: 149, startPoint y: 430, endPoint x: 31, endPoint y: 431, distance: 117.9
click at [31, 431] on div "Additional Information Vehicles 2024 TOYOT RAV4 (GRY) VIN: 2T3C1RFVXRC295443 Pl…" at bounding box center [144, 483] width 253 height 505
copy div "Heather McElhinney"
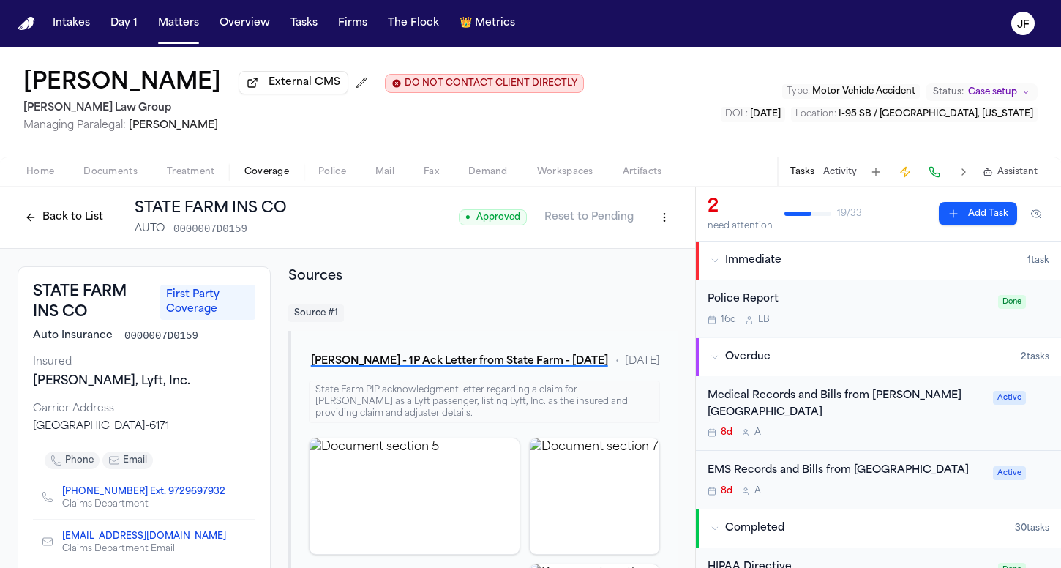
scroll to position [0, 0]
click at [58, 218] on button "Back to List" at bounding box center [64, 217] width 93 height 23
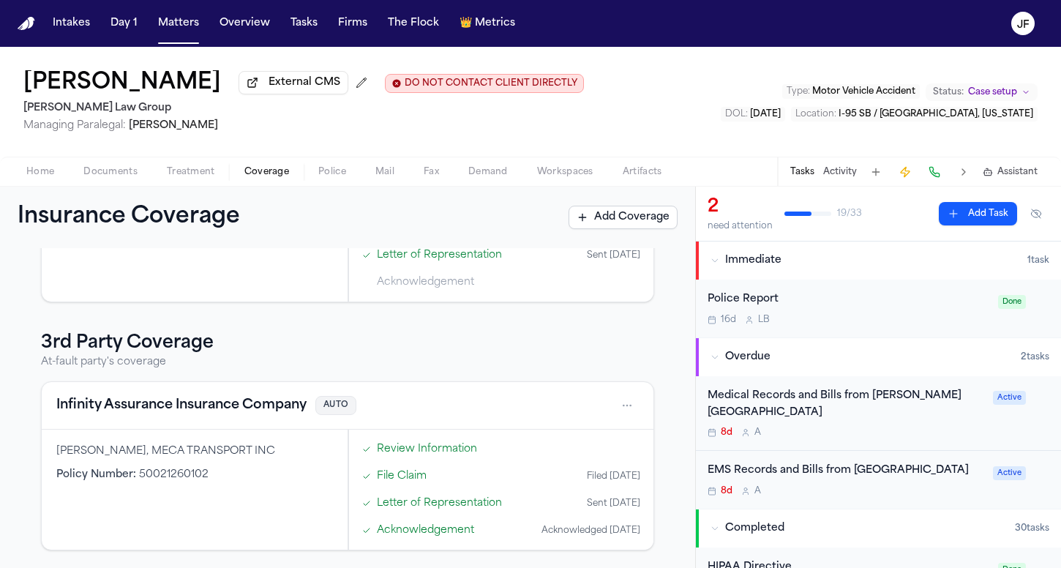
scroll to position [563, 0]
drag, startPoint x: 53, startPoint y: 453, endPoint x: 158, endPoint y: 449, distance: 105.5
click at [158, 450] on div "JAHAZIEL PALACIO, MECA TRANSPORT INC Policy Number : 50021260102" at bounding box center [195, 490] width 306 height 120
copy div "JAHAZIEL PALACIO"
click at [209, 411] on button "Infinity Assurance Insurance Company" at bounding box center [181, 405] width 250 height 20
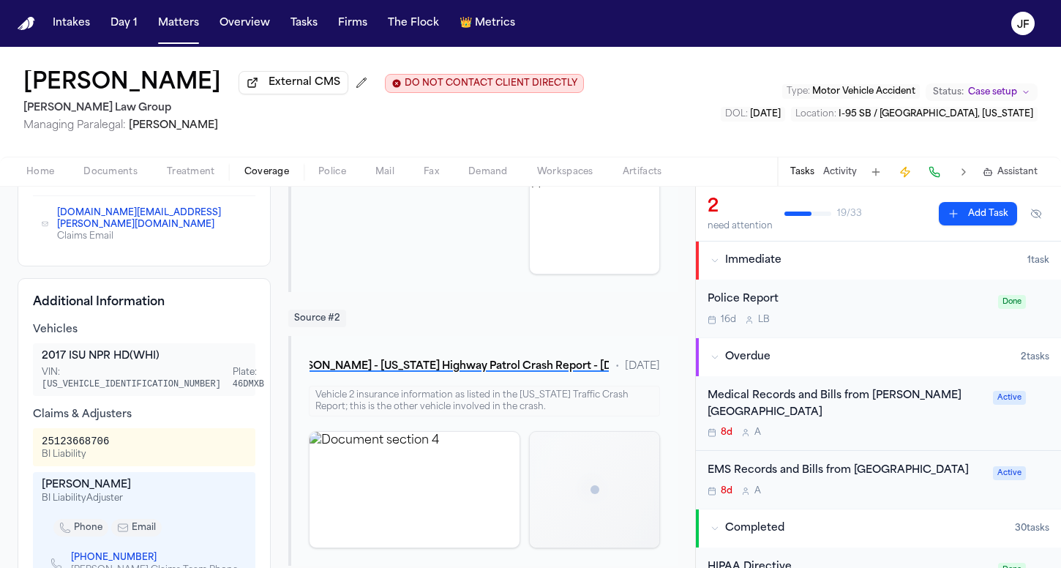
scroll to position [412, 0]
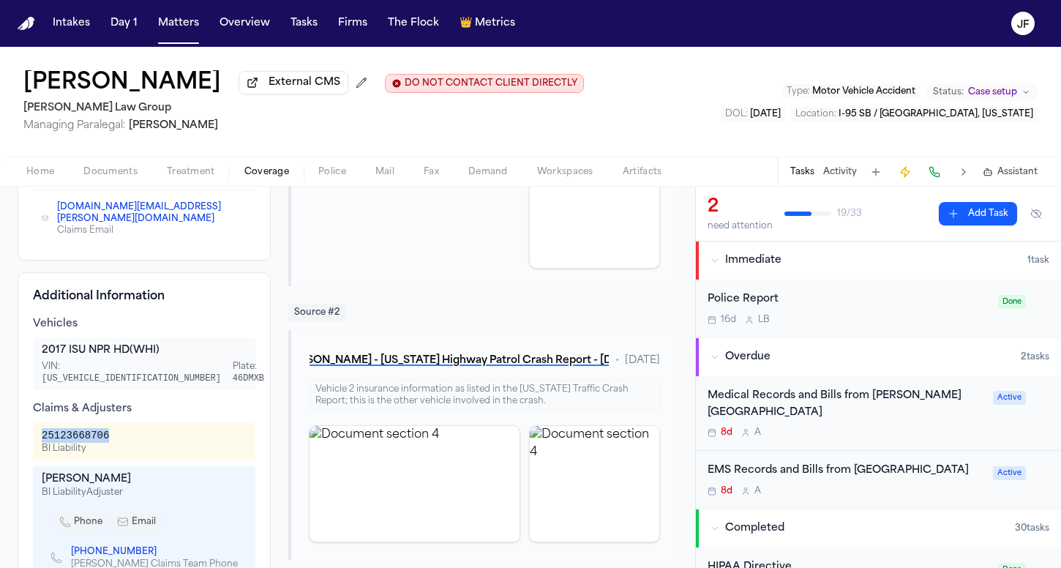
drag, startPoint x: 116, startPoint y: 419, endPoint x: 40, endPoint y: 415, distance: 76.2
click at [40, 422] on div "25123668706 BI Liability" at bounding box center [144, 441] width 223 height 38
copy div "25123668706"
click at [176, 402] on div "Claims & Adjusters" at bounding box center [144, 409] width 223 height 15
click at [272, 86] on span "External CMS" at bounding box center [305, 82] width 72 height 15
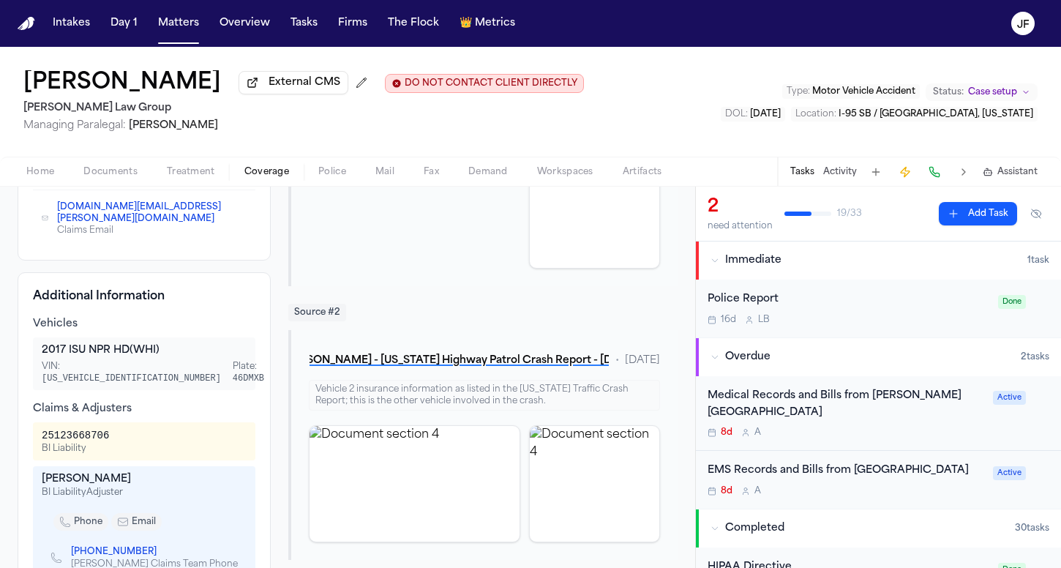
scroll to position [422, 0]
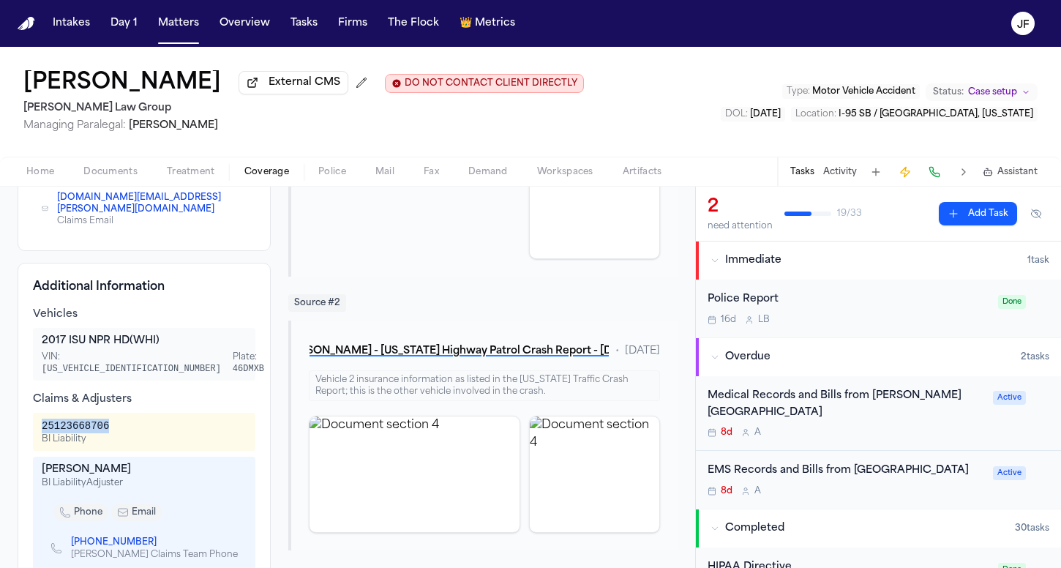
drag, startPoint x: 111, startPoint y: 408, endPoint x: 36, endPoint y: 406, distance: 75.4
click at [36, 413] on div "25123668706 BI Liability" at bounding box center [144, 432] width 223 height 38
copy div "25123668706"
click at [107, 178] on span "Documents" at bounding box center [110, 172] width 54 height 12
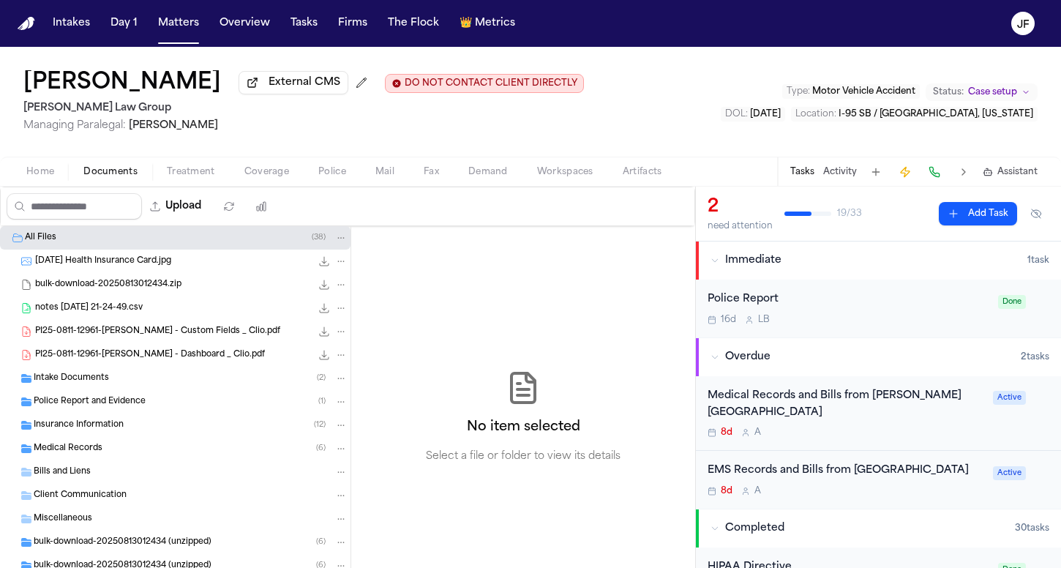
click at [265, 168] on span "Coverage" at bounding box center [267, 172] width 45 height 12
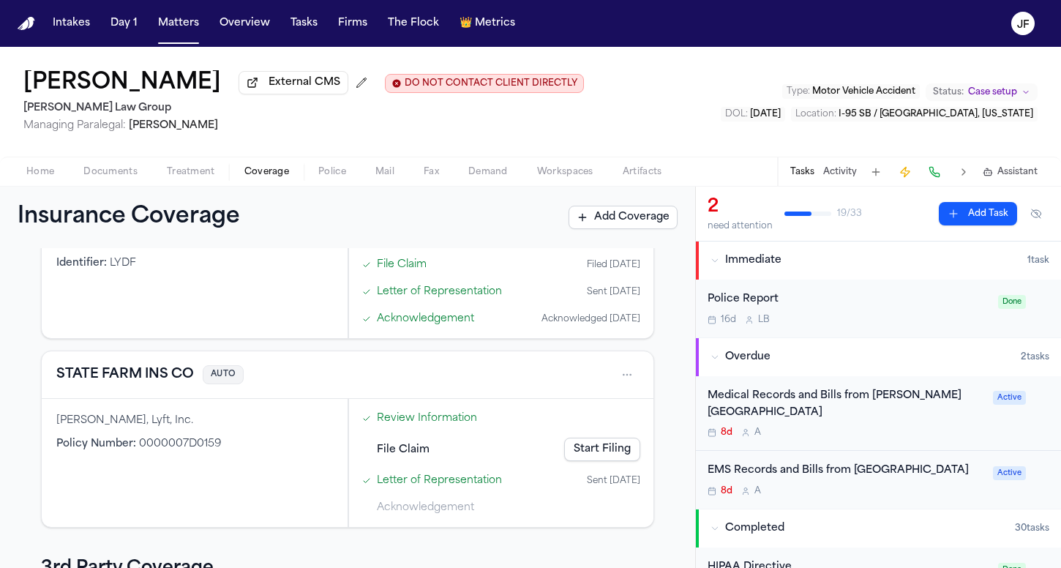
scroll to position [520, 0]
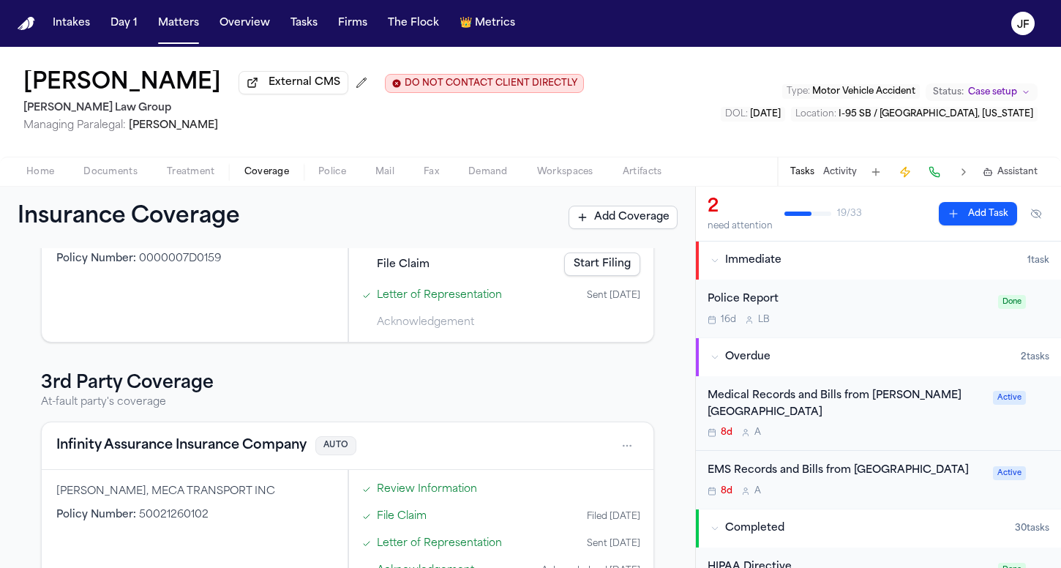
click at [108, 453] on button "Infinity Assurance Insurance Company" at bounding box center [181, 446] width 250 height 20
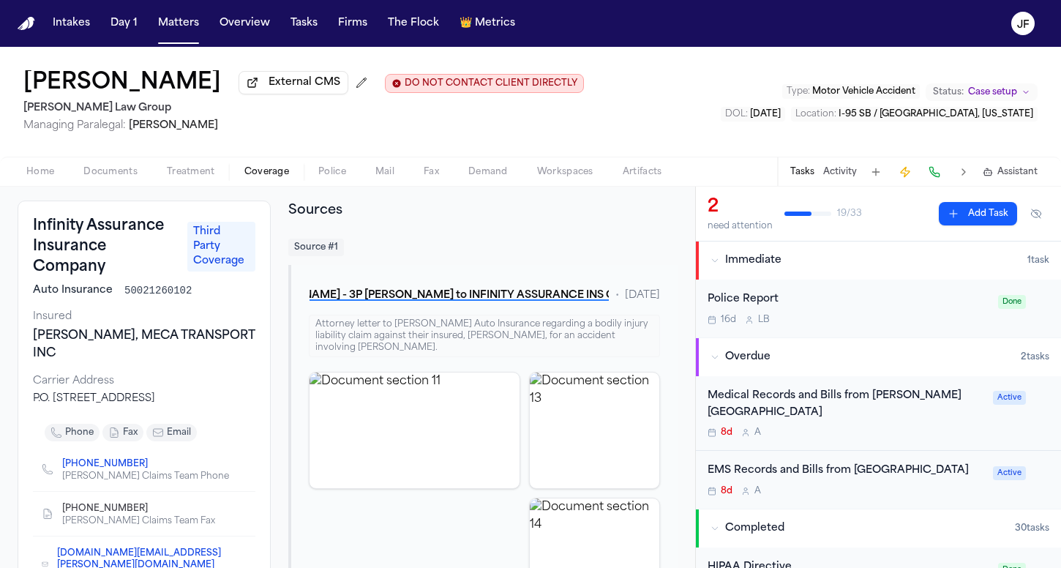
scroll to position [41, 0]
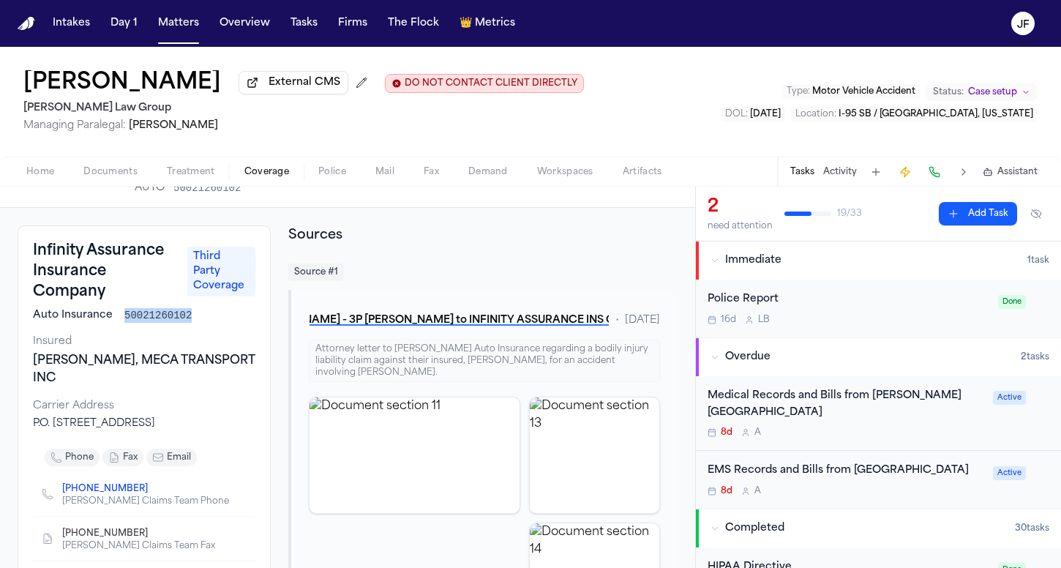
drag, startPoint x: 121, startPoint y: 316, endPoint x: 197, endPoint y: 316, distance: 76.1
click at [197, 316] on div "Auto Insurance 50021260102" at bounding box center [144, 315] width 223 height 15
copy span "50021260102"
